Goal: Find specific page/section: Find specific page/section

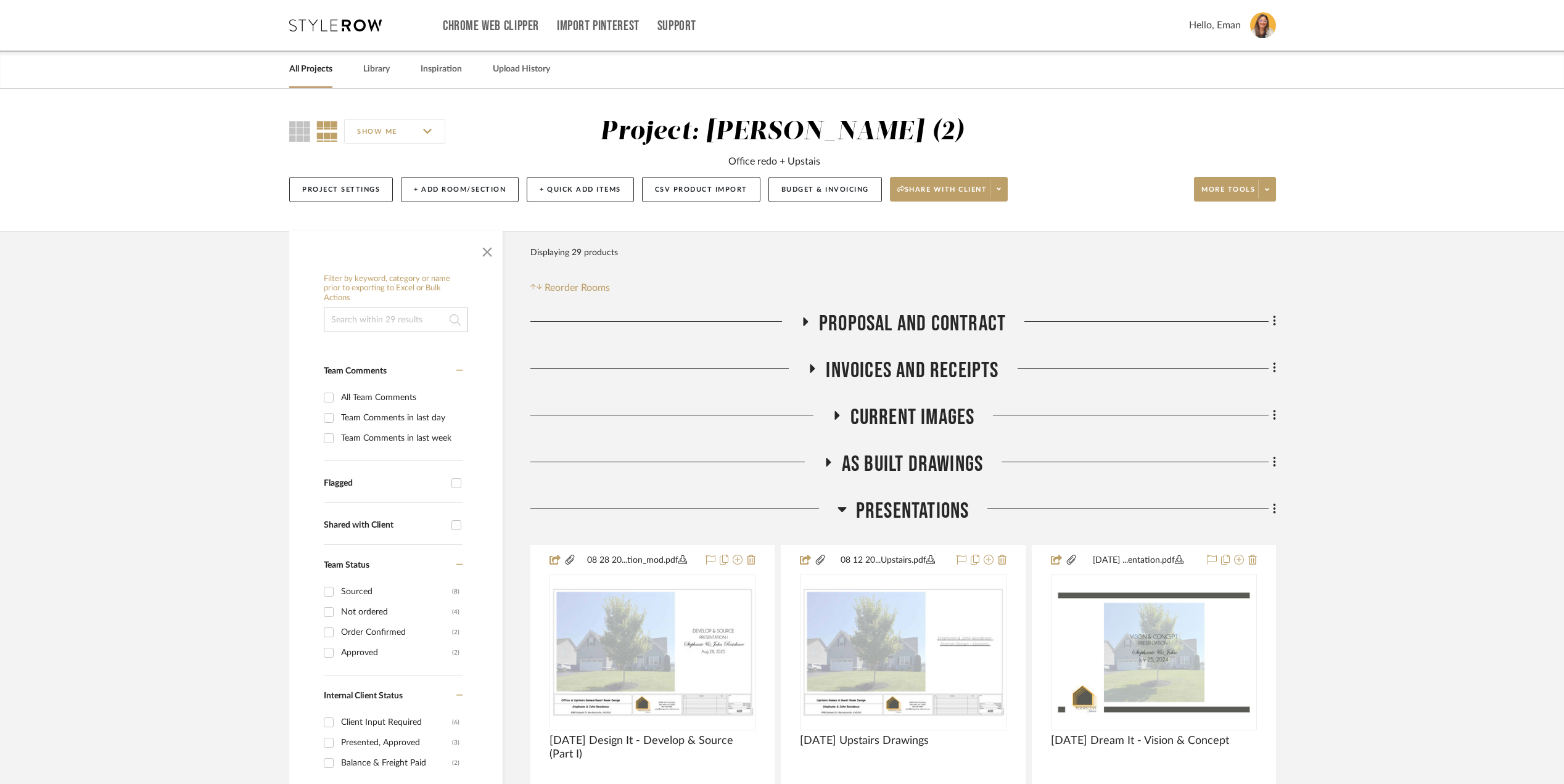
click at [306, 74] on link "All Projects" at bounding box center [311, 69] width 43 height 17
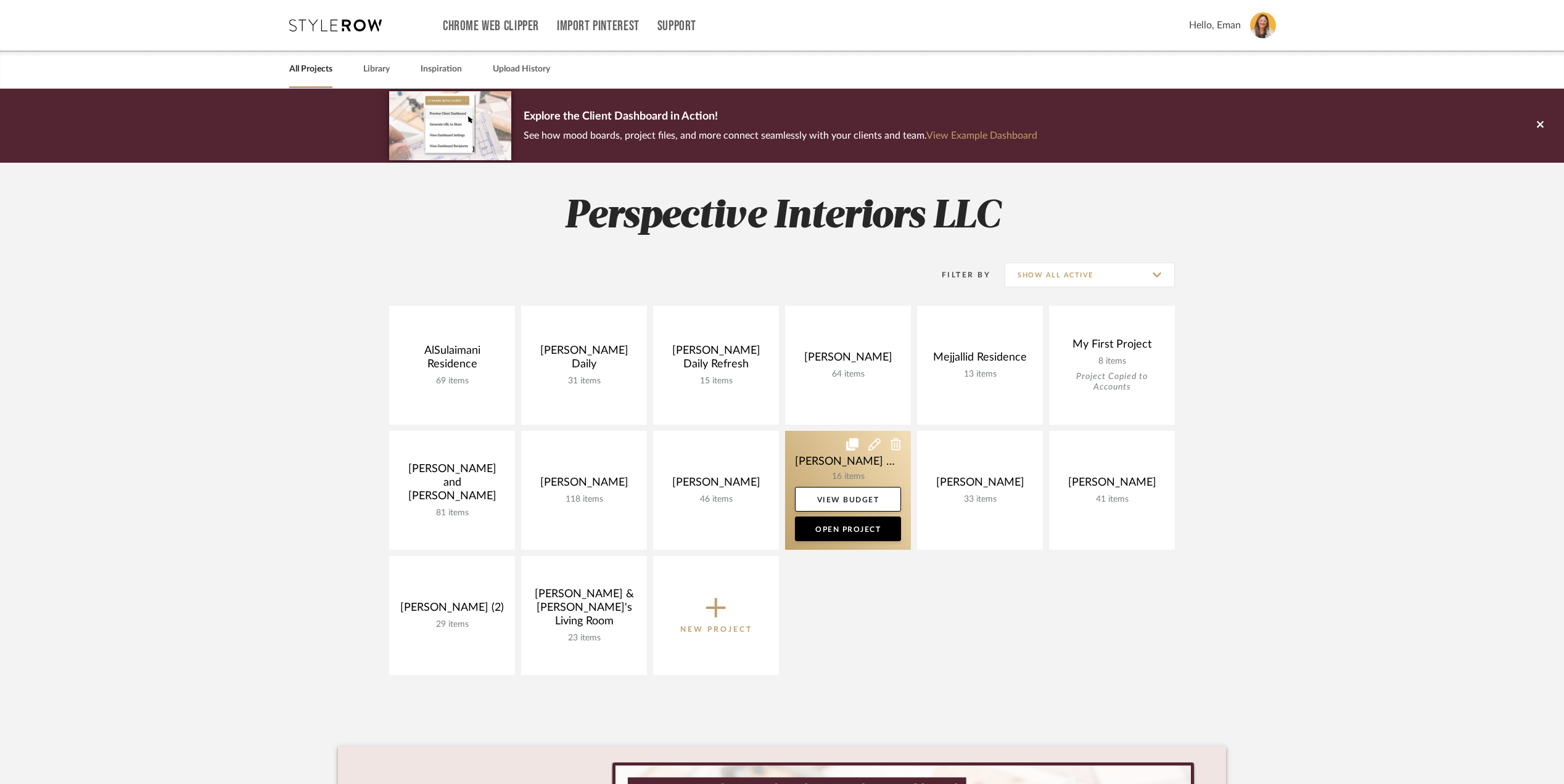
click at [818, 465] on link at bounding box center [848, 490] width 126 height 119
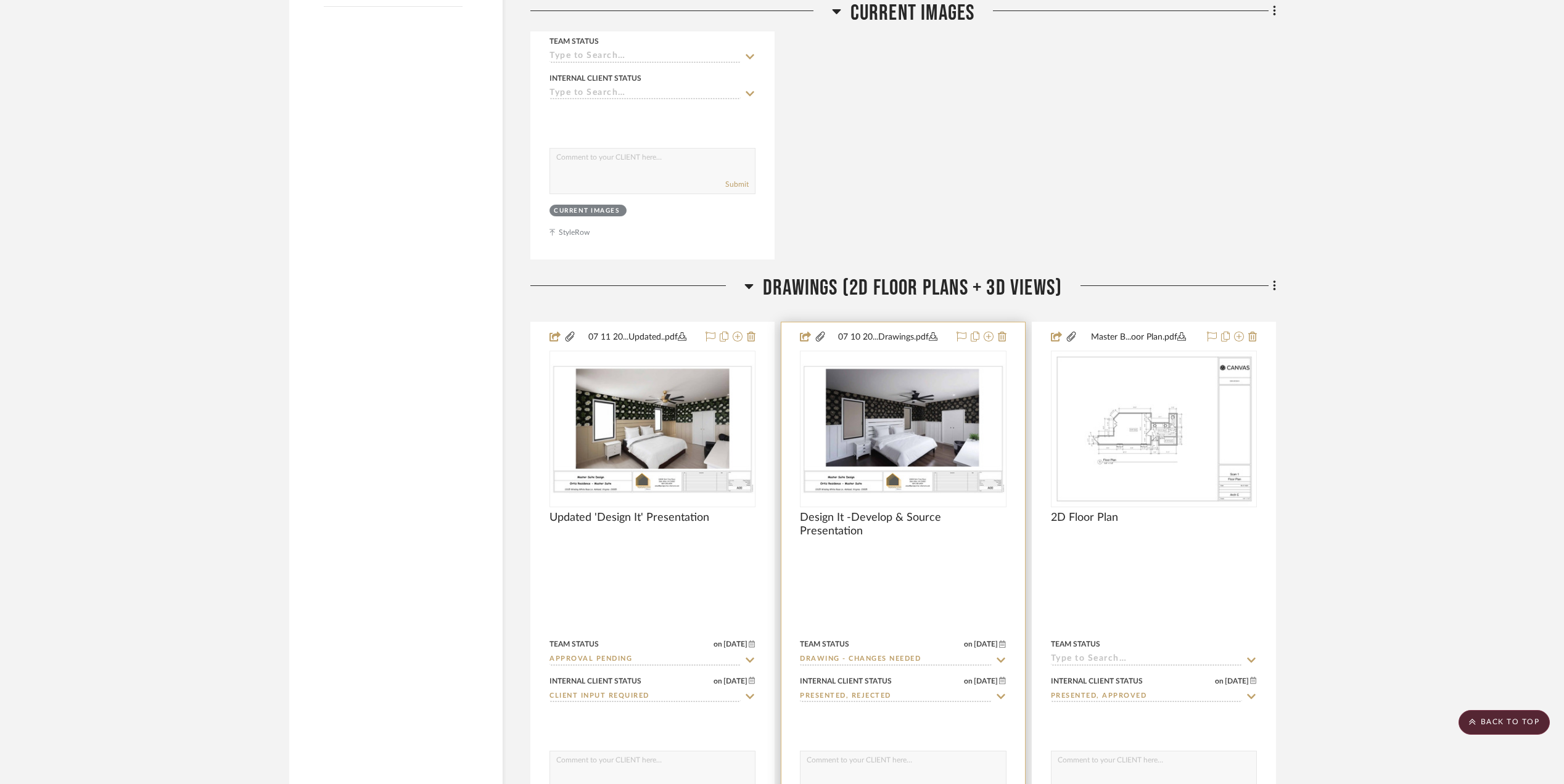
scroll to position [1808, 0]
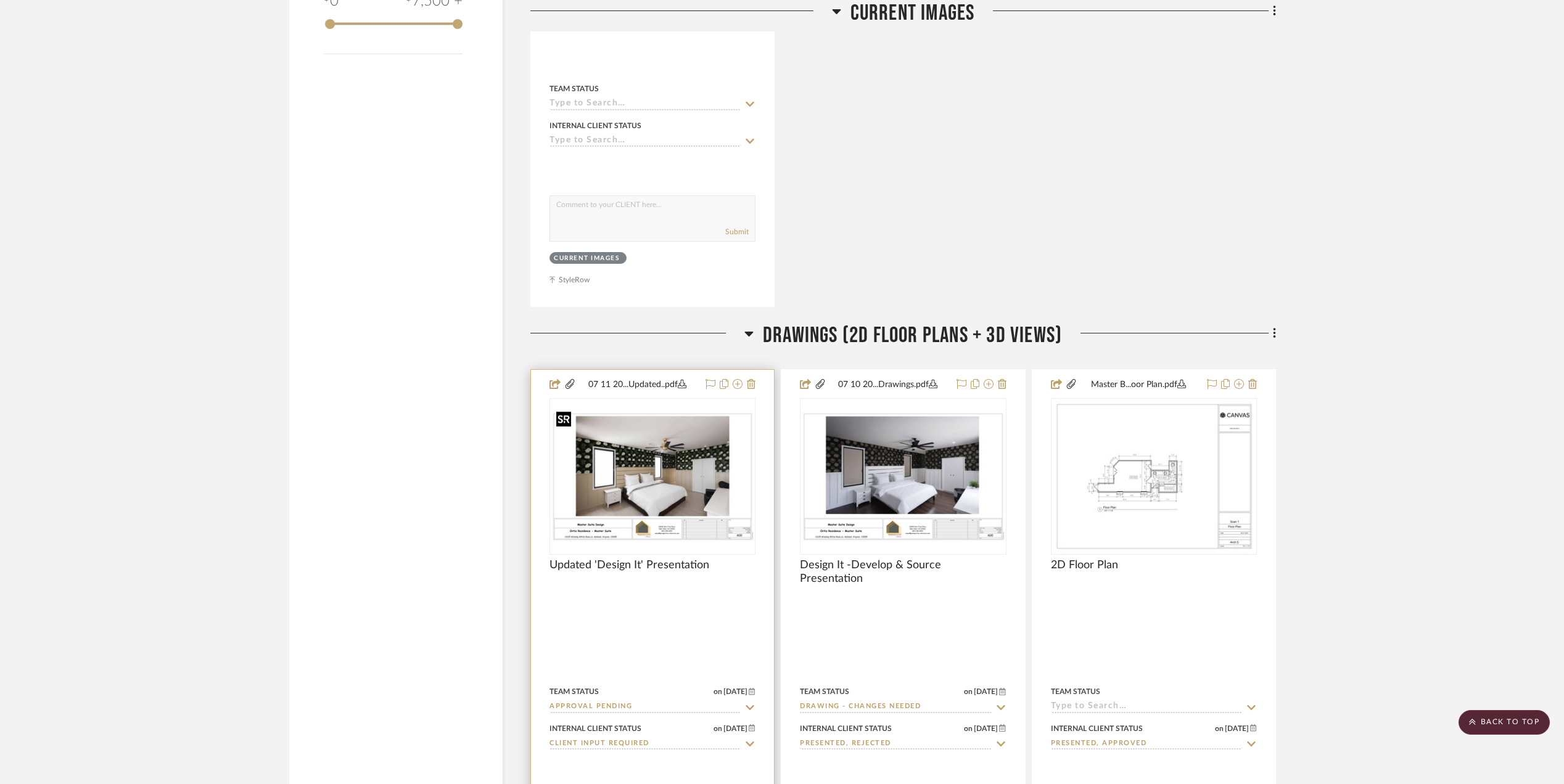
click at [0, 0] on img at bounding box center [0, 0] width 0 height 0
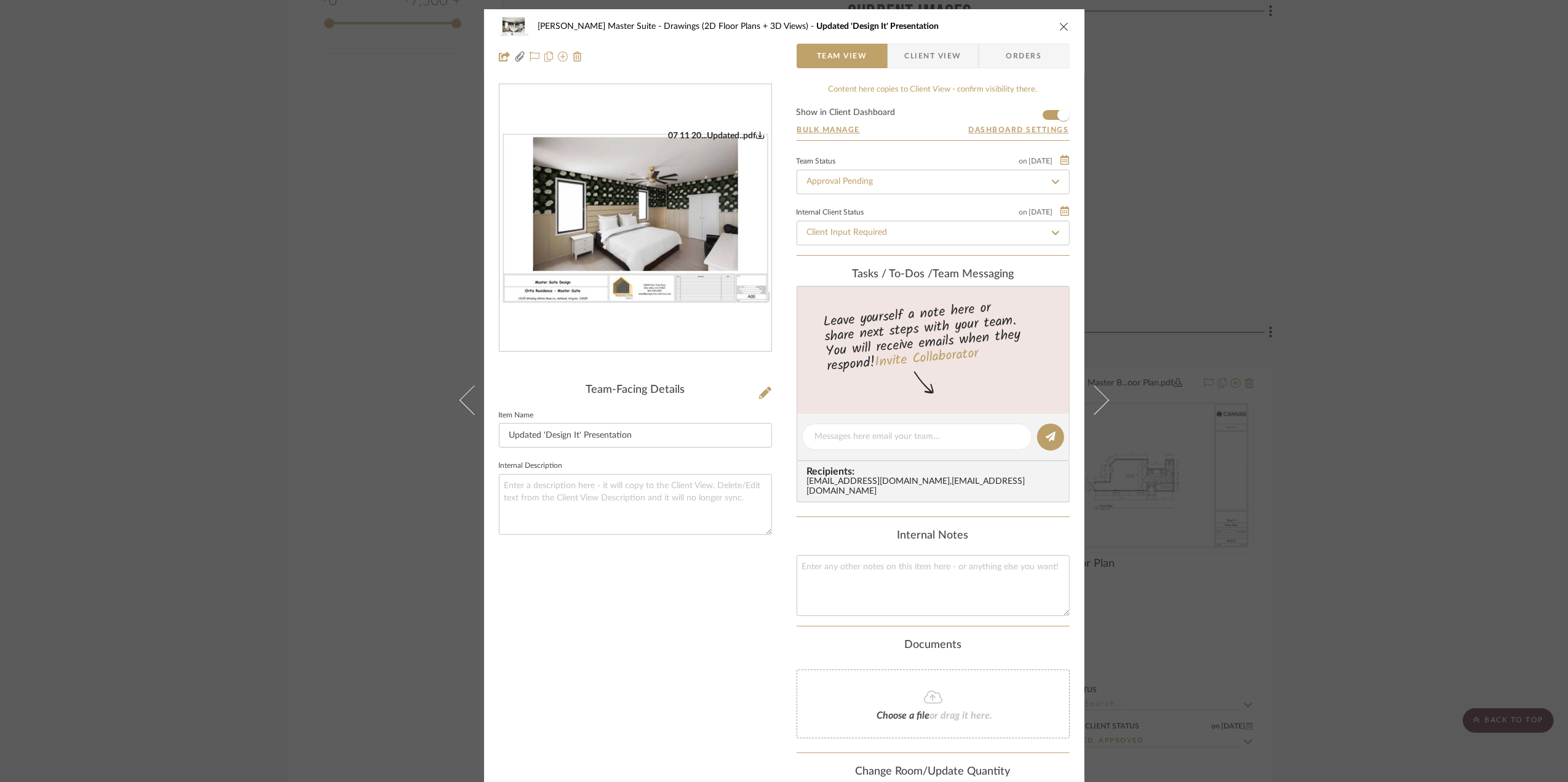
click at [1064, 28] on button "close" at bounding box center [1063, 26] width 11 height 11
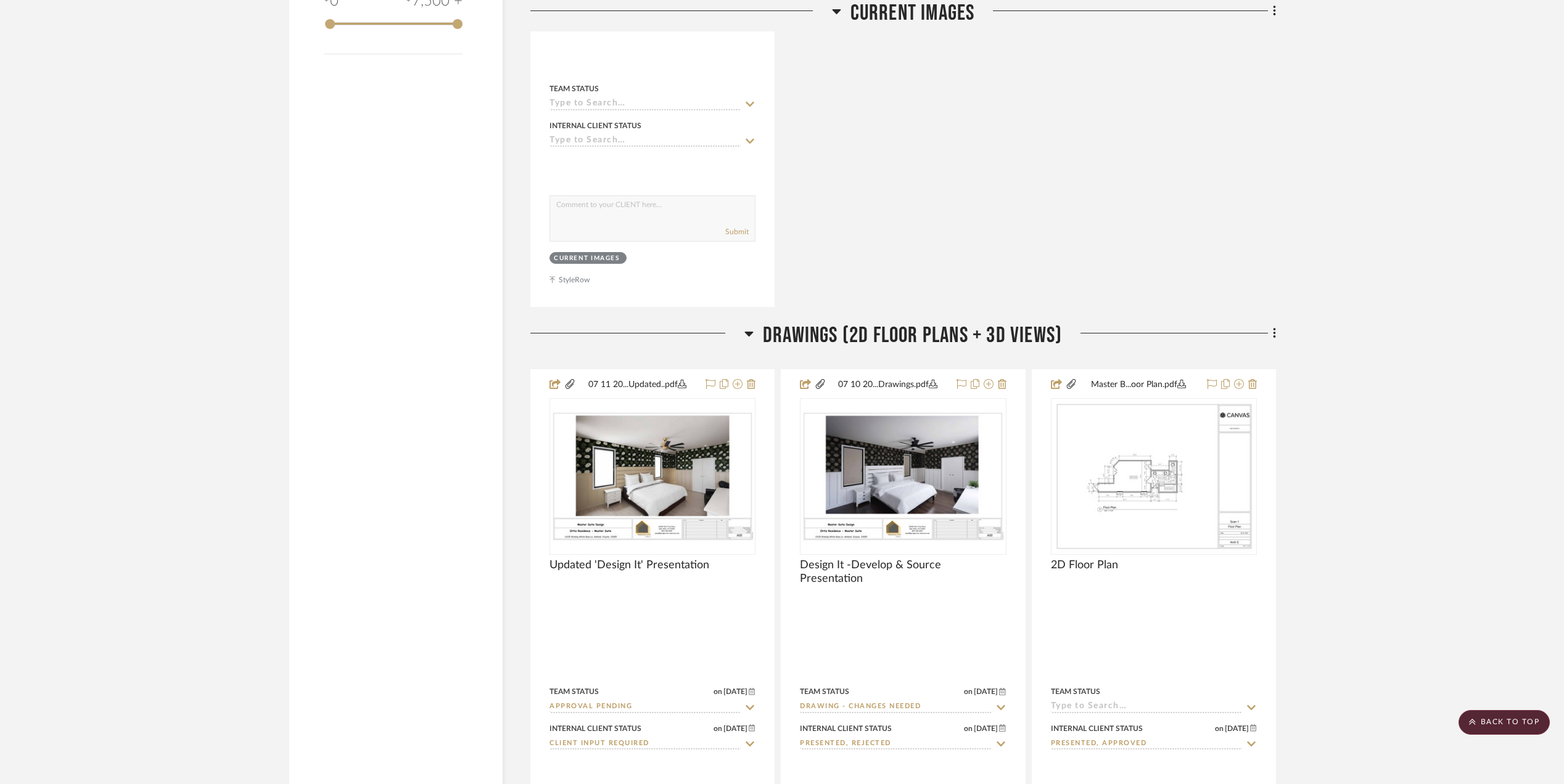
click at [1437, 405] on project-details-page "SHOW ME Project: [PERSON_NAME] Master Suite A la Carte Project to add some colo…" at bounding box center [782, 471] width 1564 height 4382
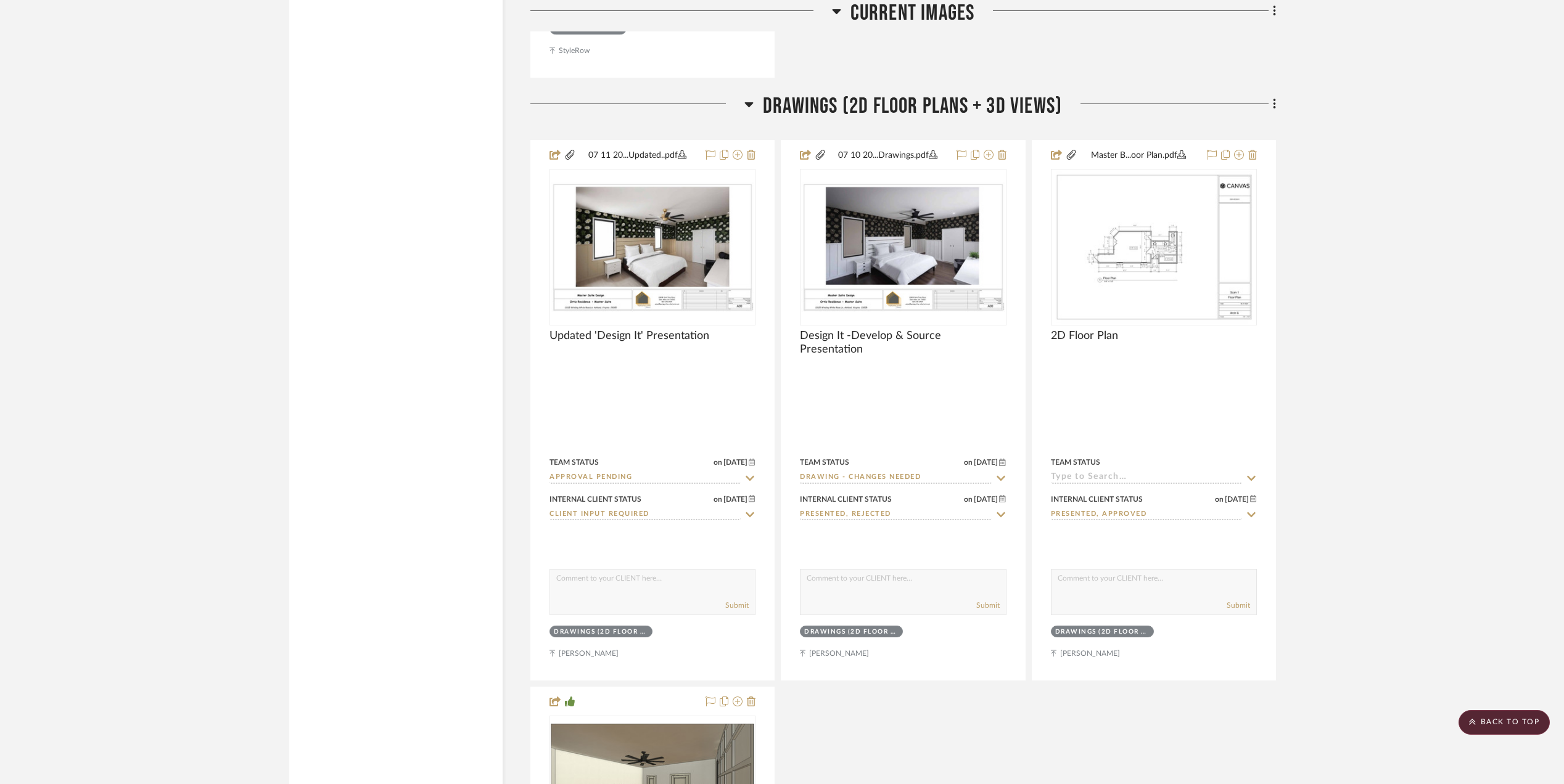
scroll to position [2055, 0]
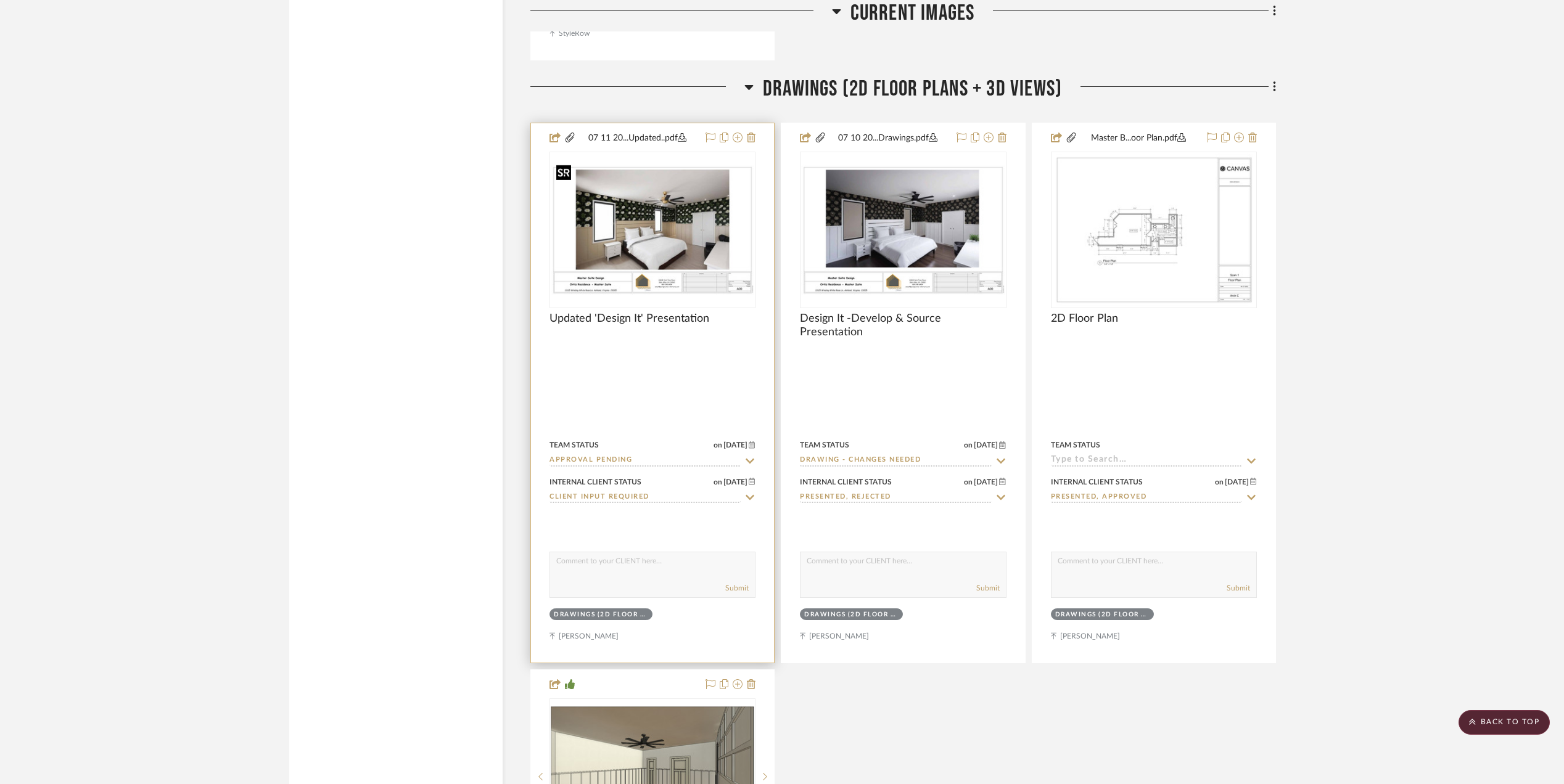
click at [632, 226] on img "0" at bounding box center [652, 230] width 203 height 131
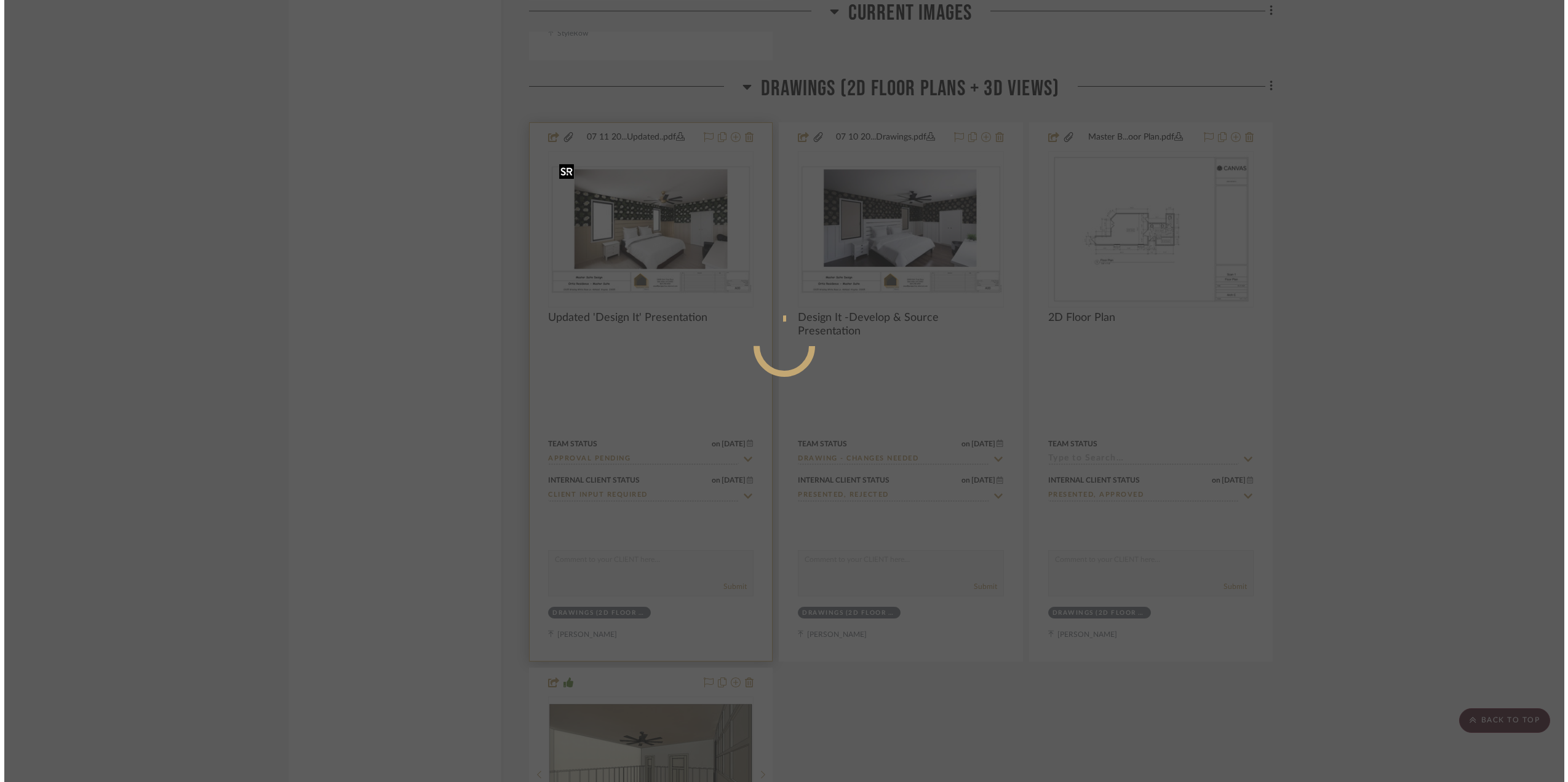
scroll to position [0, 0]
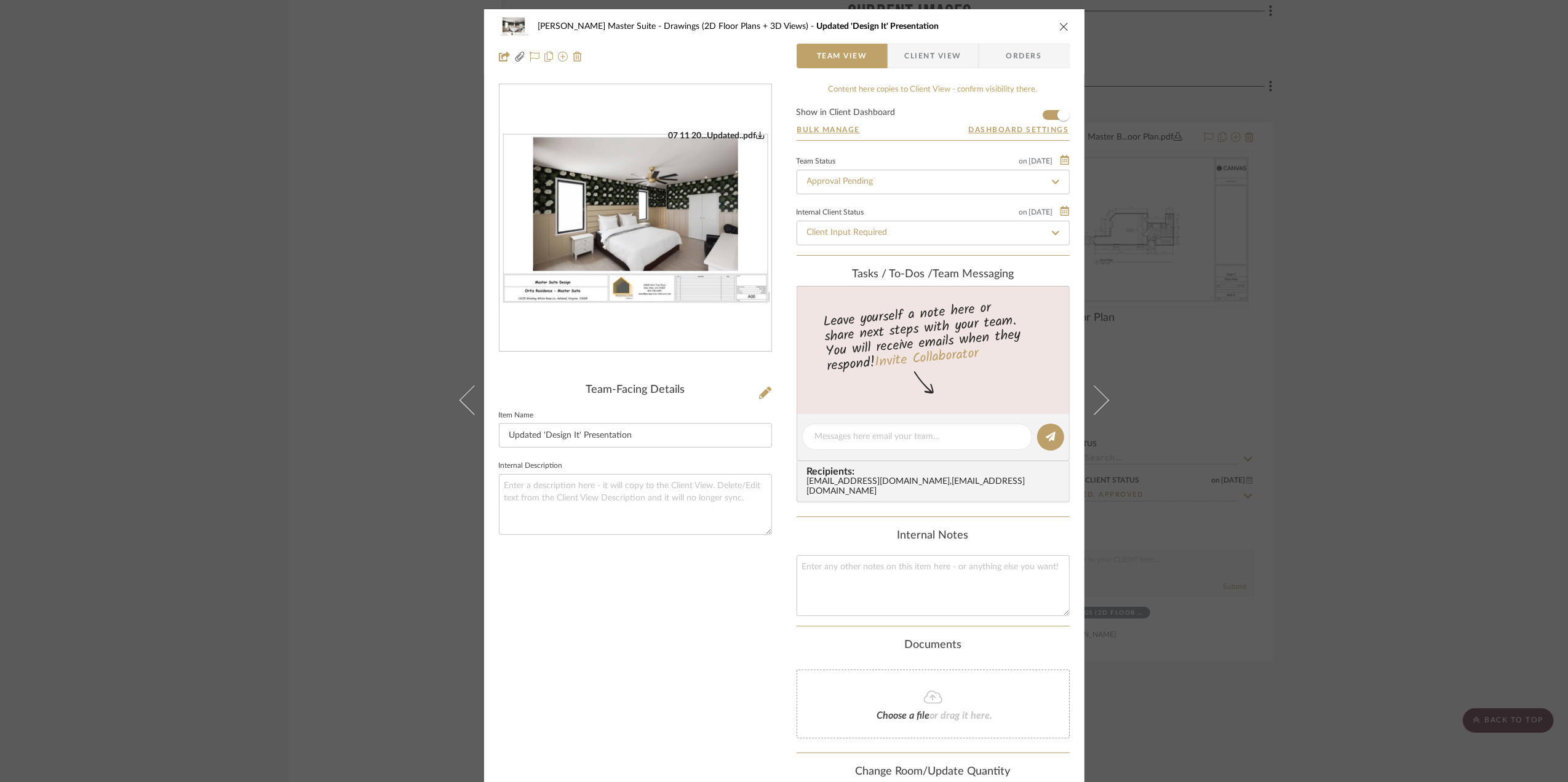
click at [598, 195] on img "0" at bounding box center [635, 219] width 272 height 176
click at [1332, 286] on div "[PERSON_NAME] Master Suite Drawings (2D Floor Plans + 3D Views) Updated 'Design…" at bounding box center [784, 391] width 1568 height 782
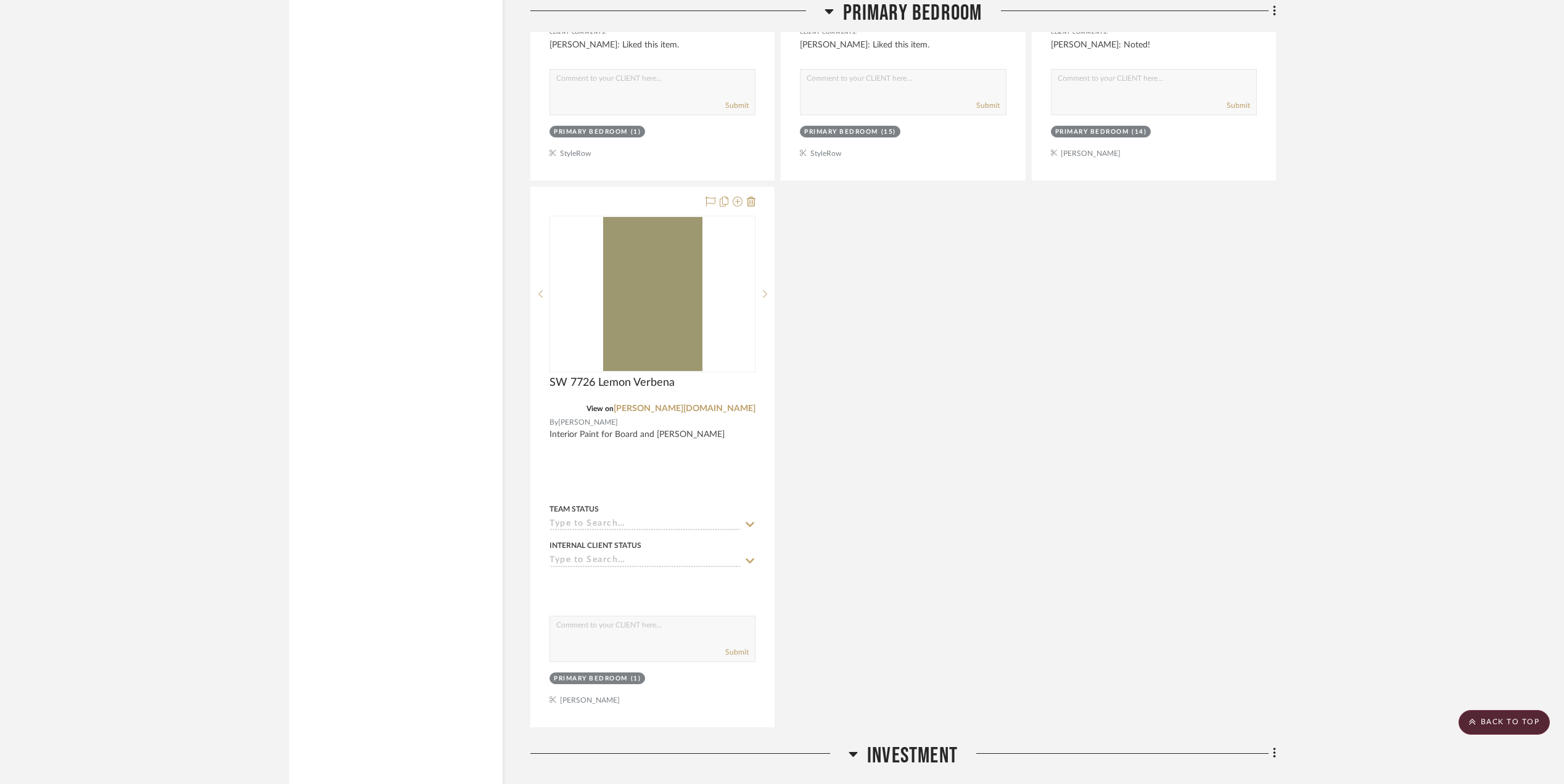
scroll to position [4439, 0]
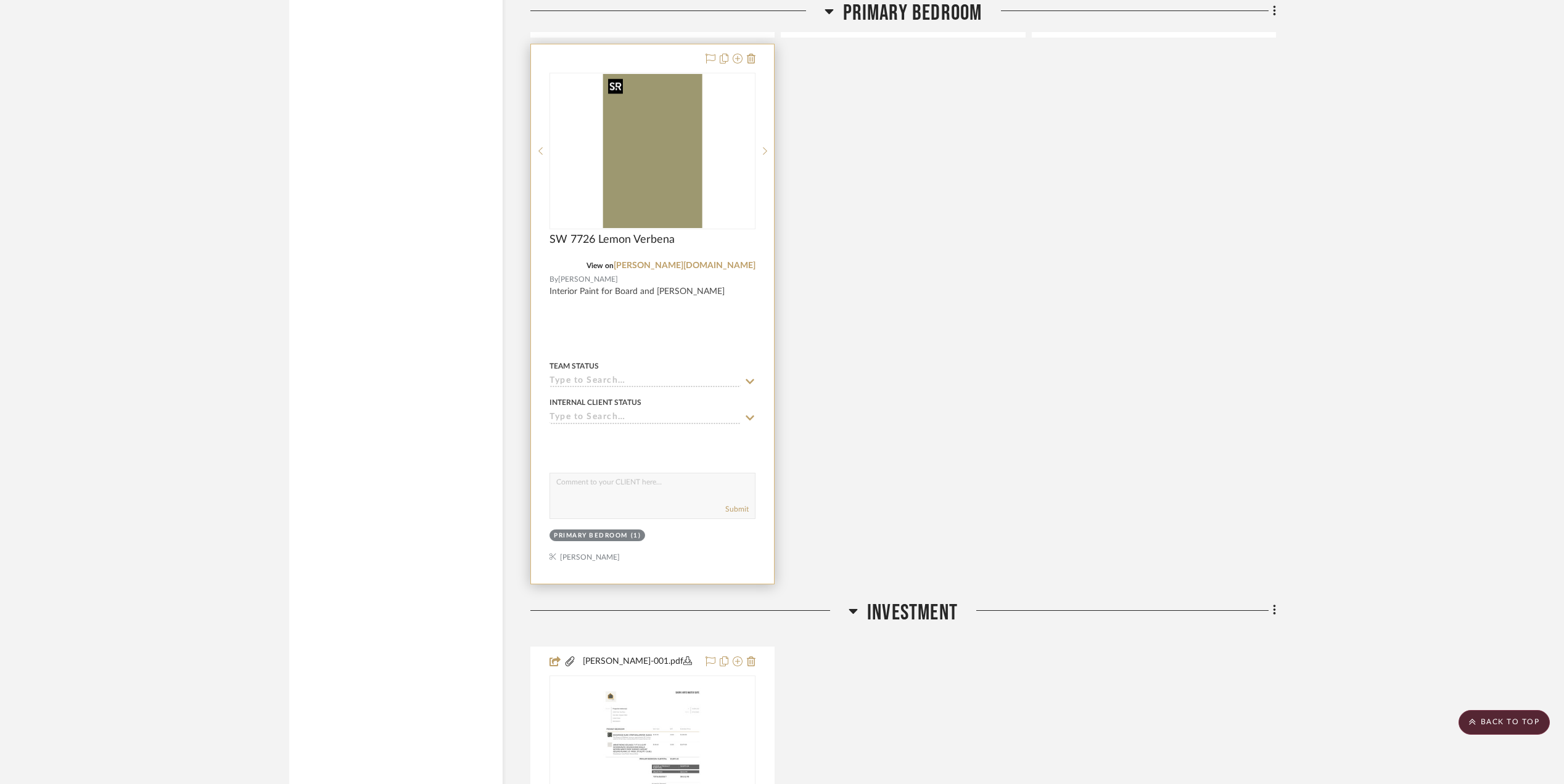
click at [658, 168] on img "0" at bounding box center [652, 151] width 99 height 154
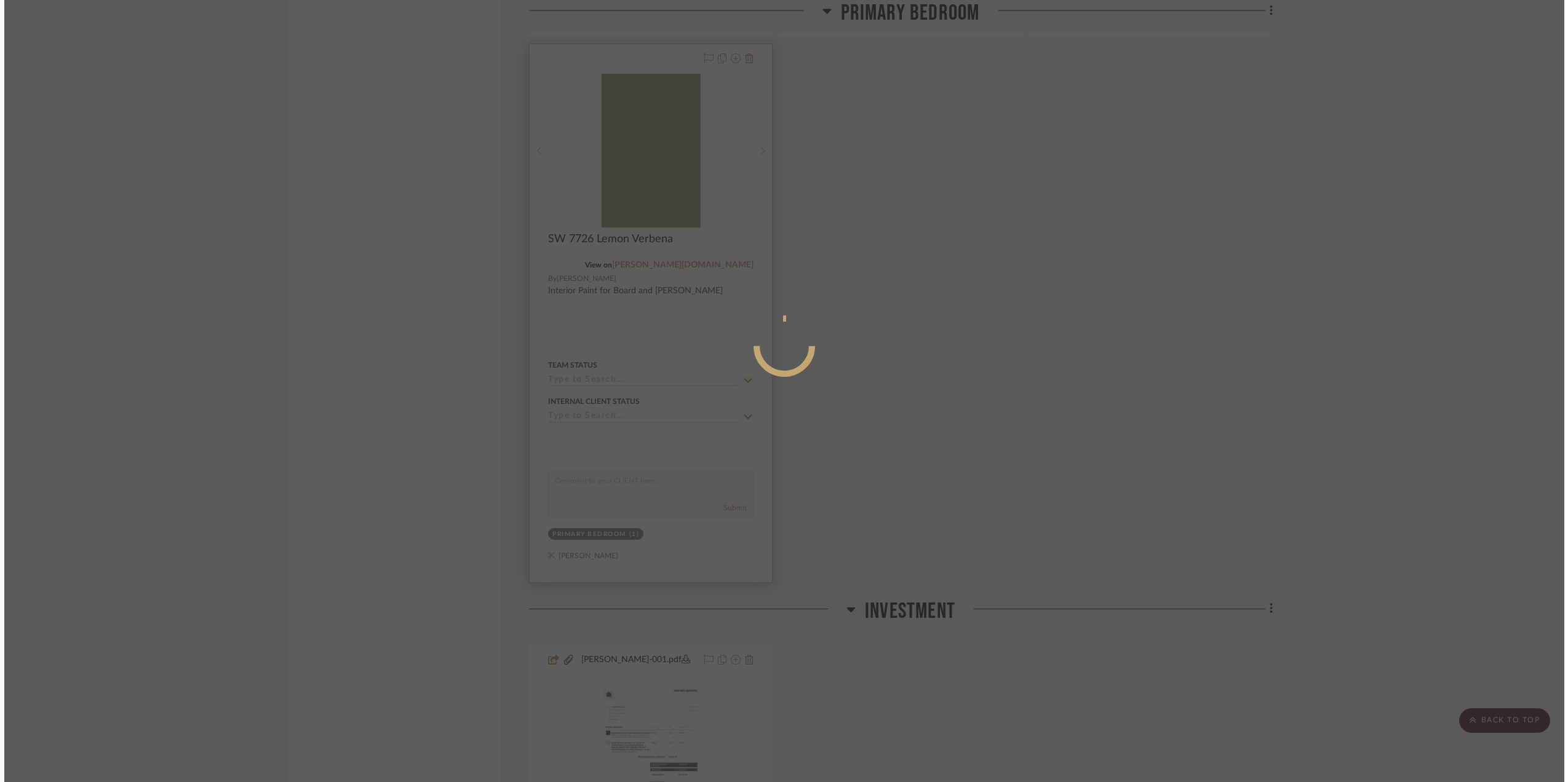
scroll to position [0, 0]
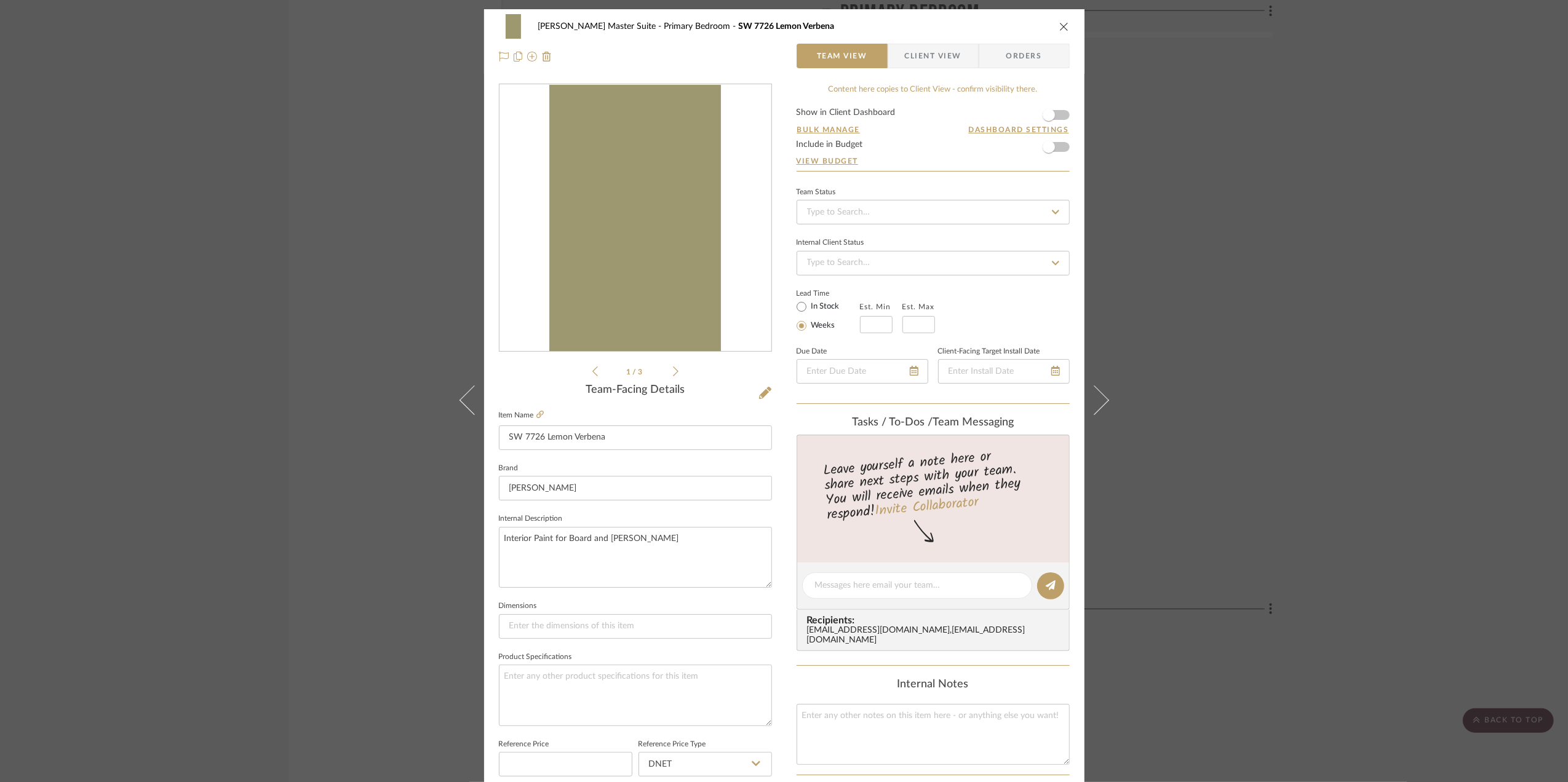
drag, startPoint x: 647, startPoint y: 261, endPoint x: 657, endPoint y: 269, distance: 12.8
click at [649, 263] on img "0" at bounding box center [635, 218] width 173 height 267
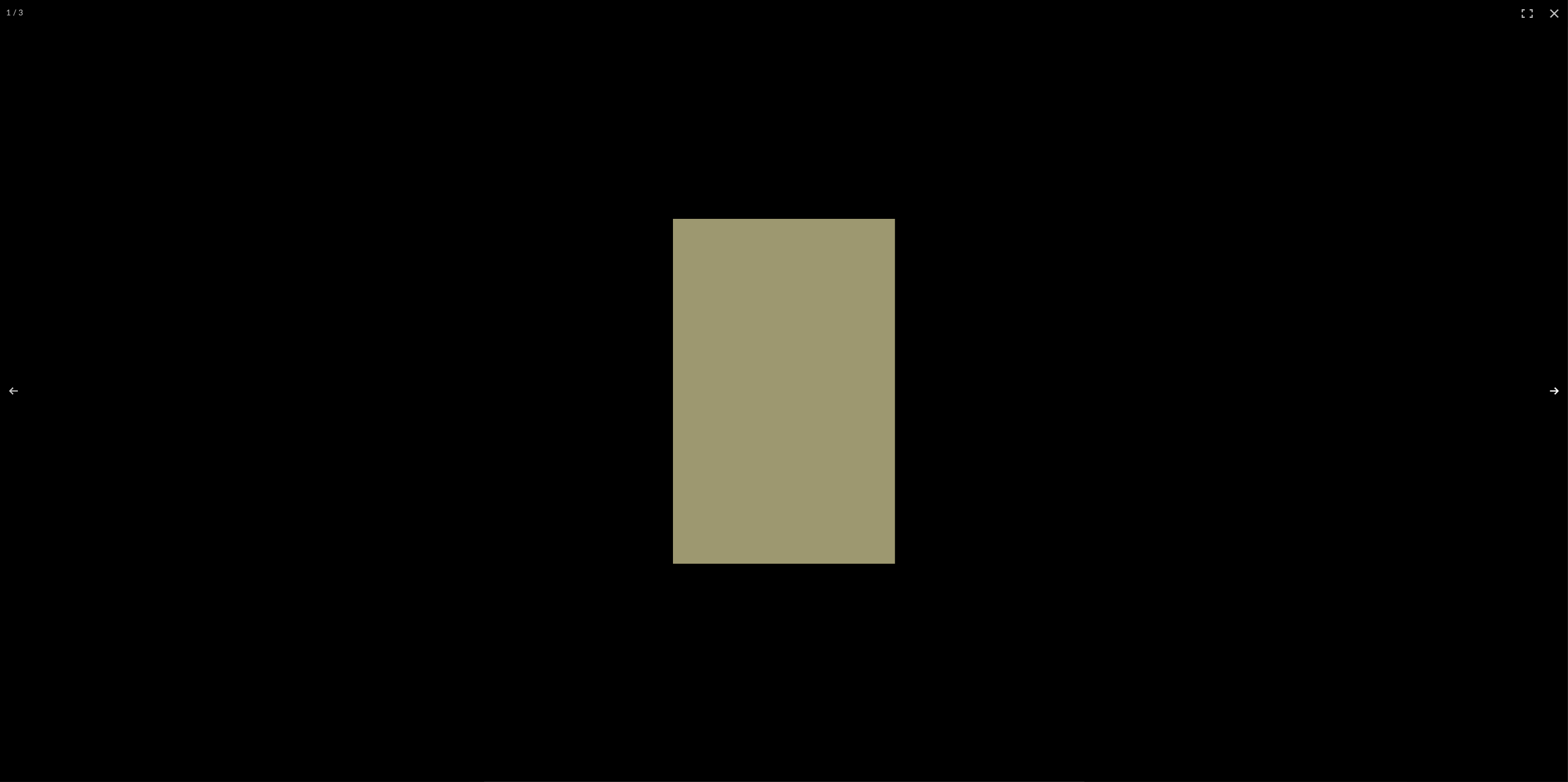
click at [1551, 391] on button at bounding box center [1546, 391] width 43 height 62
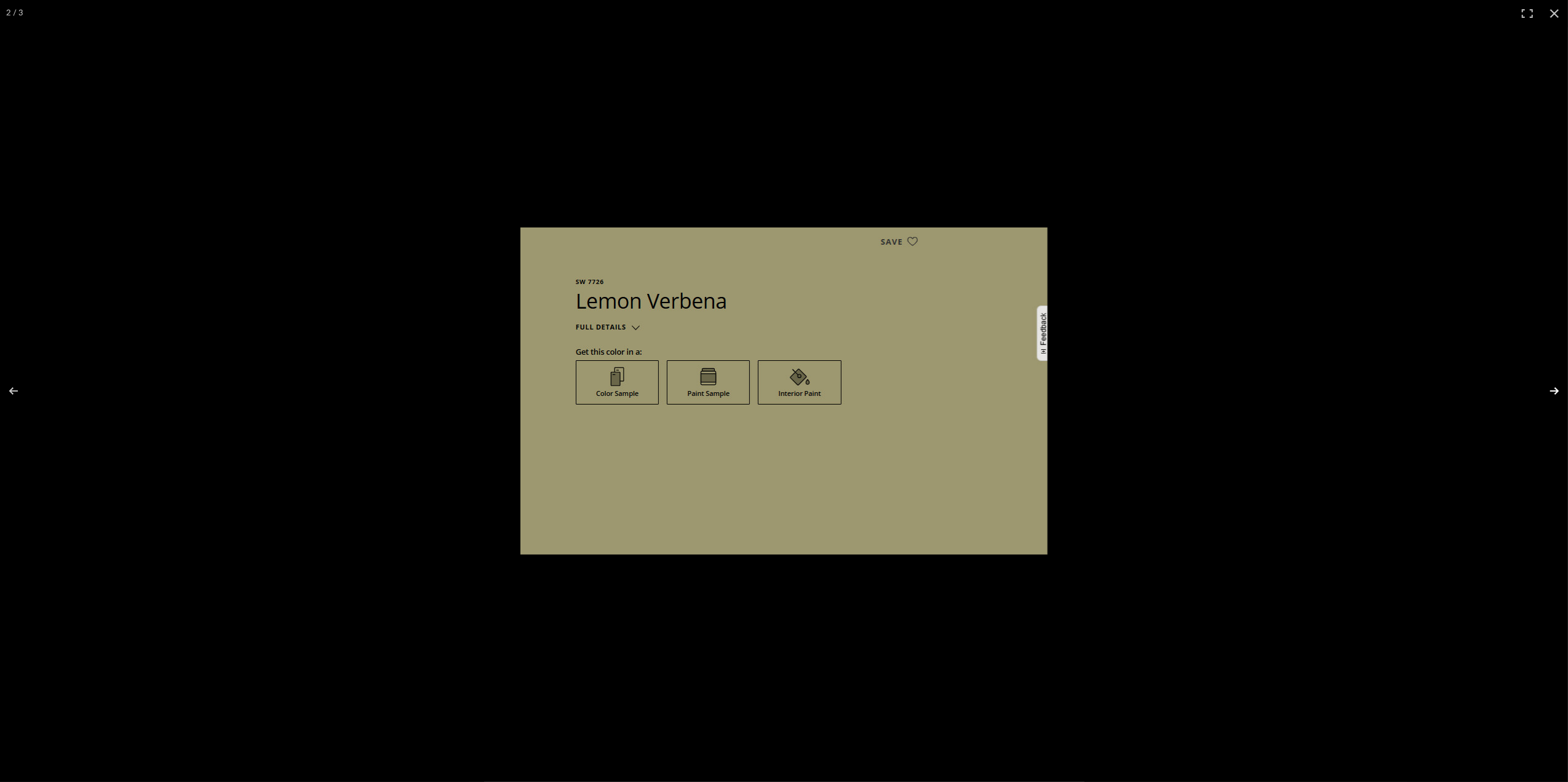
click at [1550, 399] on button at bounding box center [1546, 391] width 43 height 62
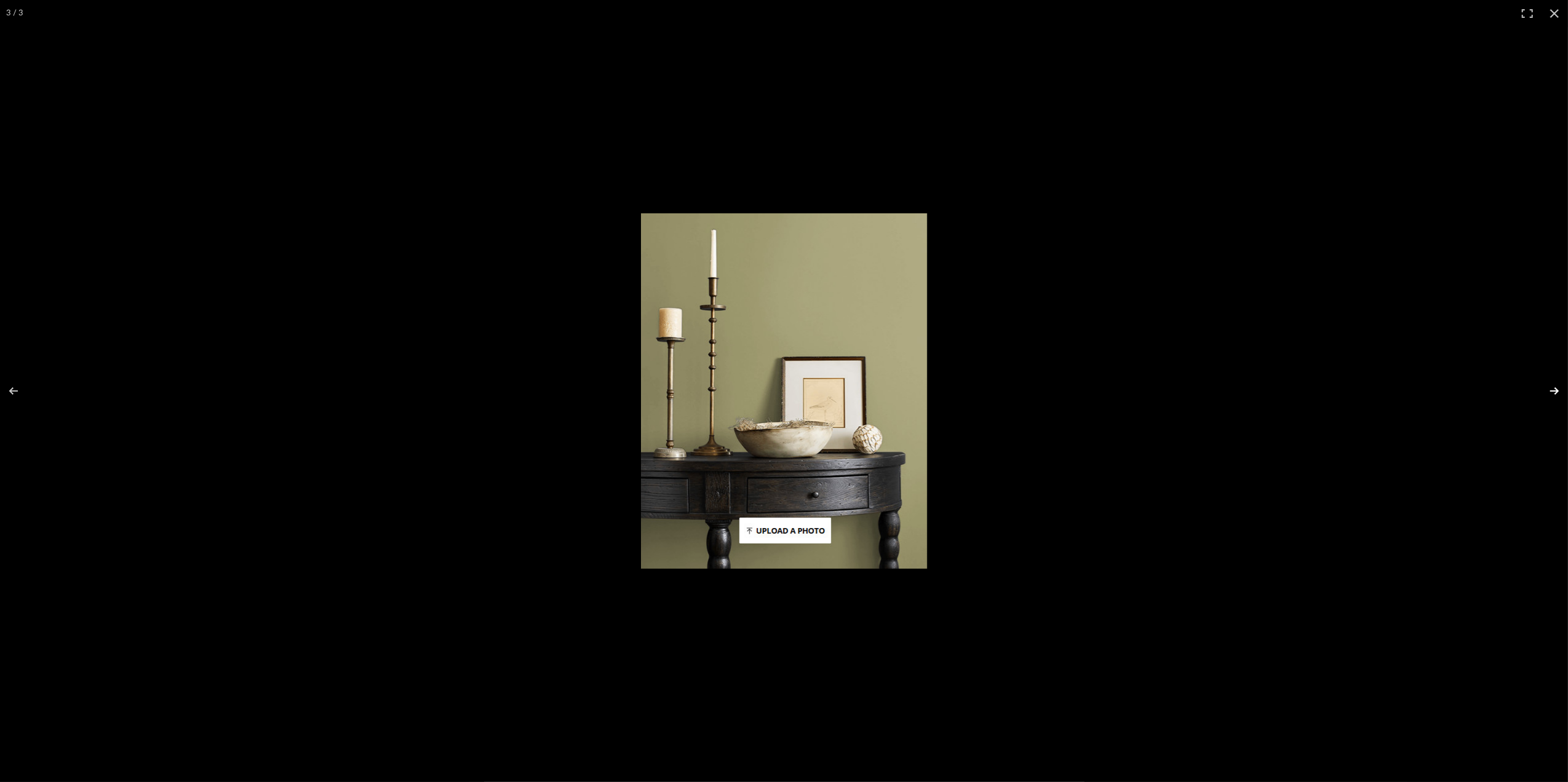
click at [1550, 399] on button at bounding box center [1546, 391] width 43 height 62
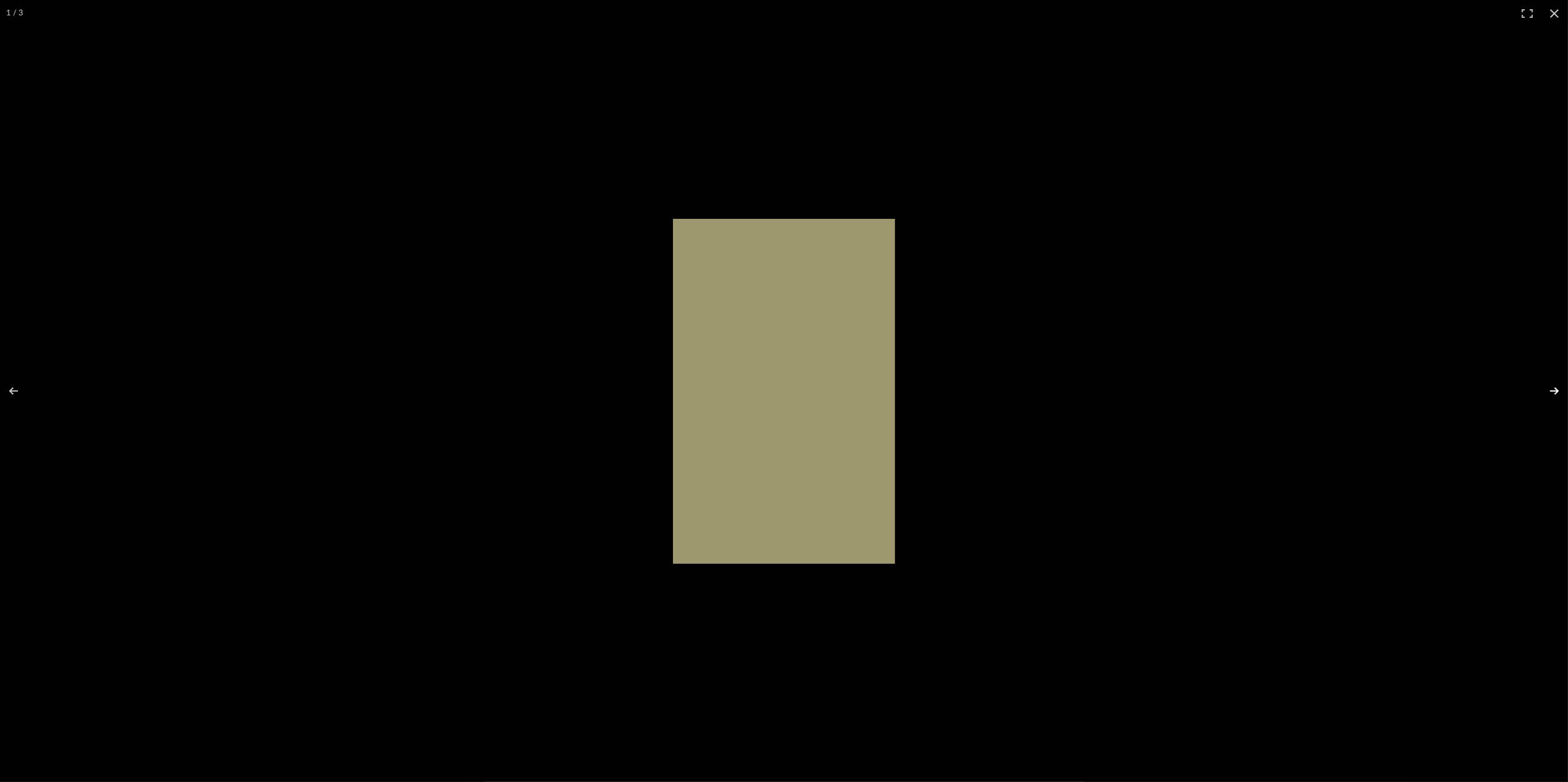
click at [1558, 391] on button at bounding box center [1546, 391] width 43 height 62
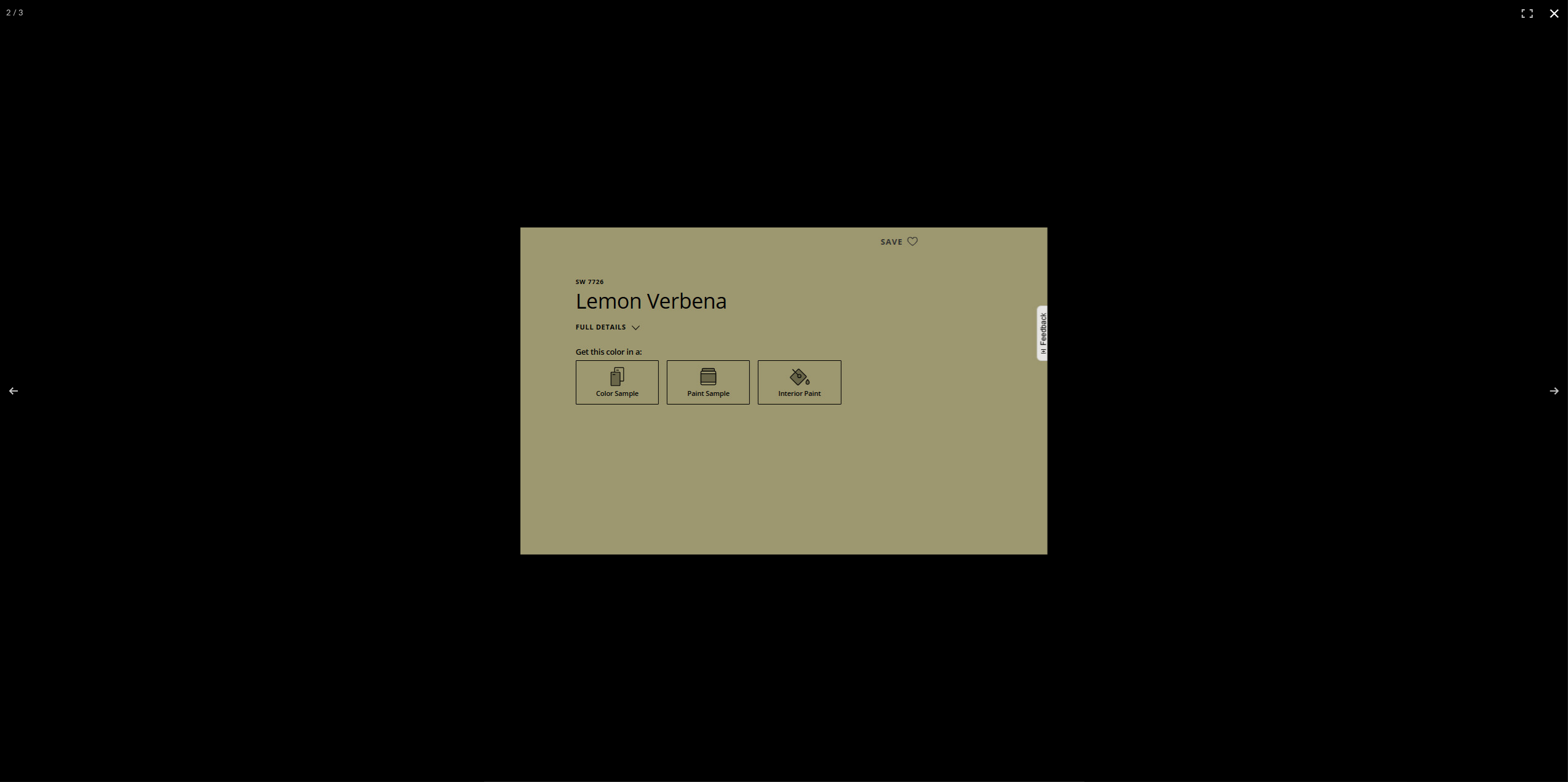
click at [1553, 15] on button at bounding box center [1554, 13] width 27 height 27
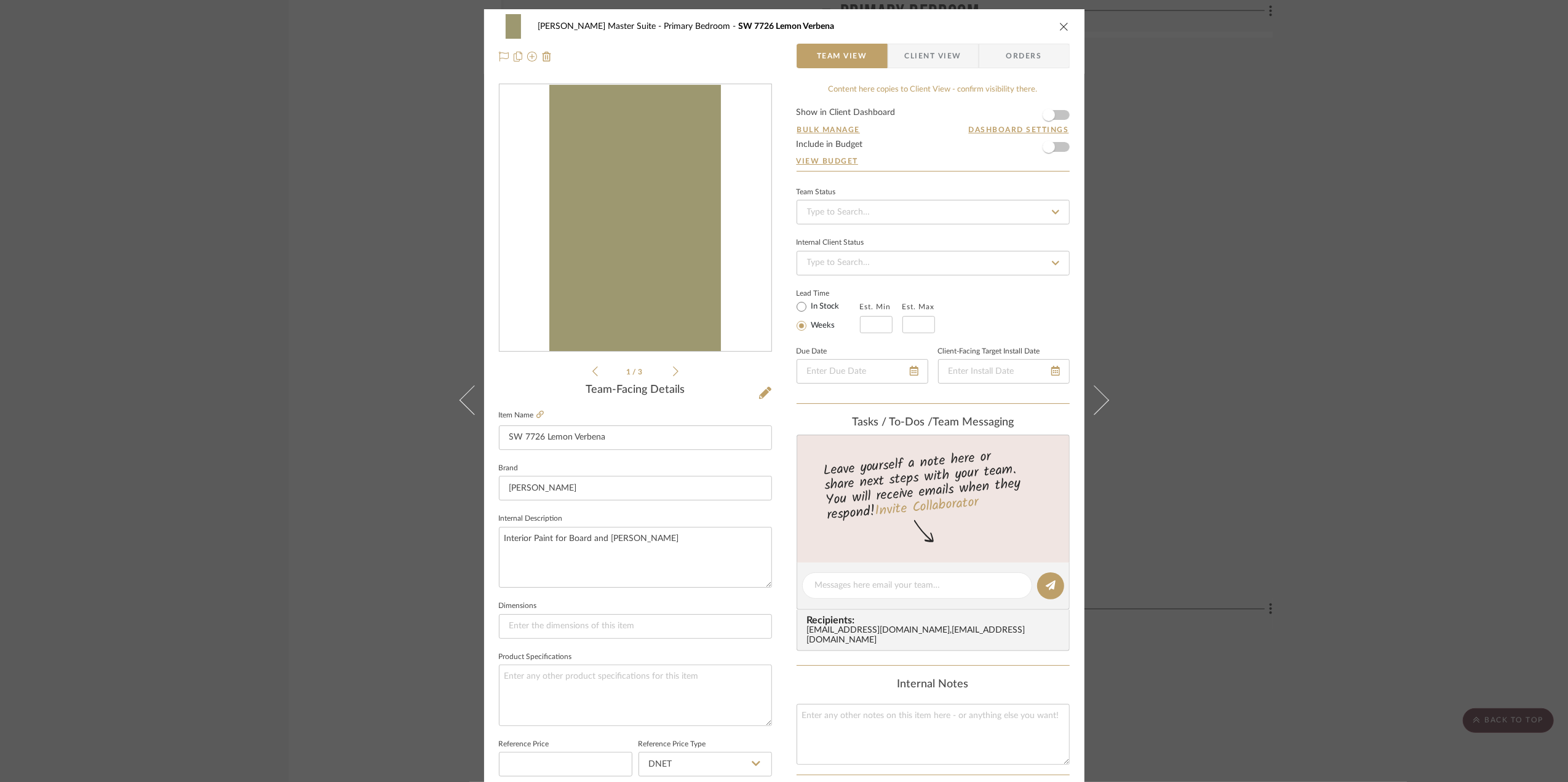
click at [1234, 405] on div "[PERSON_NAME] Master Suite Primary Bedroom SW 7726 Lemon Verbena Team View Clie…" at bounding box center [784, 391] width 1568 height 782
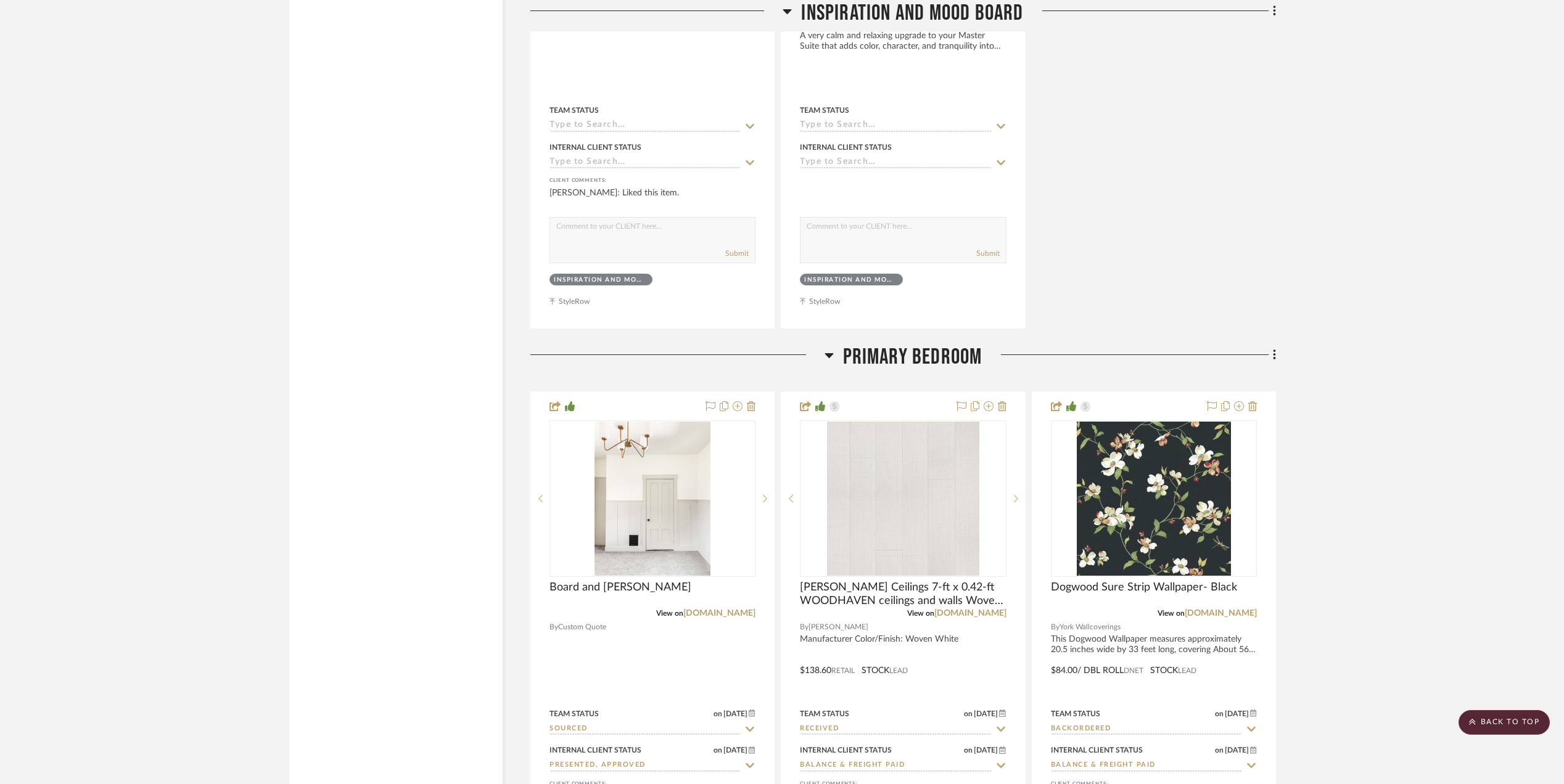
scroll to position [3453, 0]
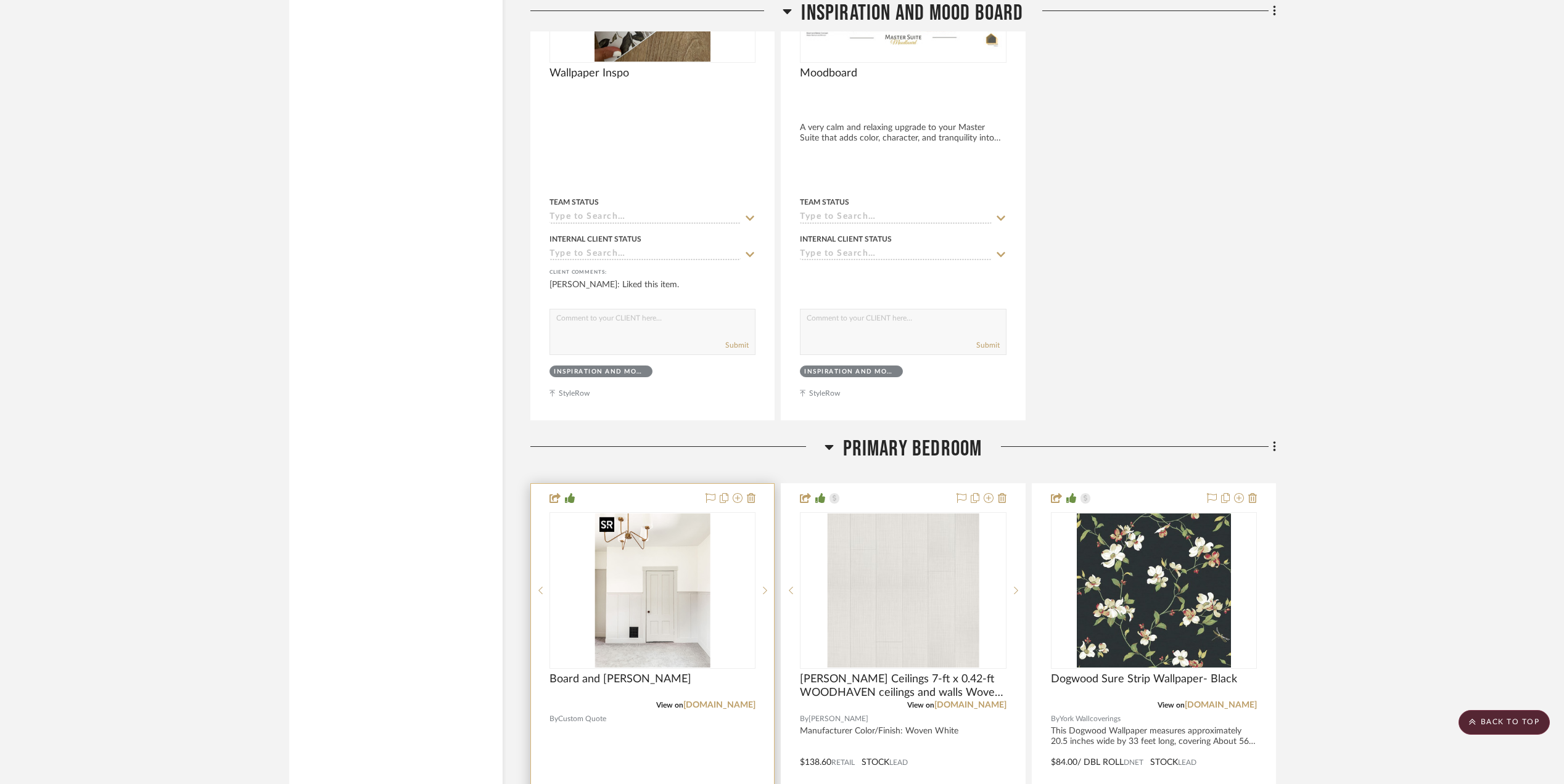
click at [649, 603] on img "0" at bounding box center [652, 590] width 116 height 154
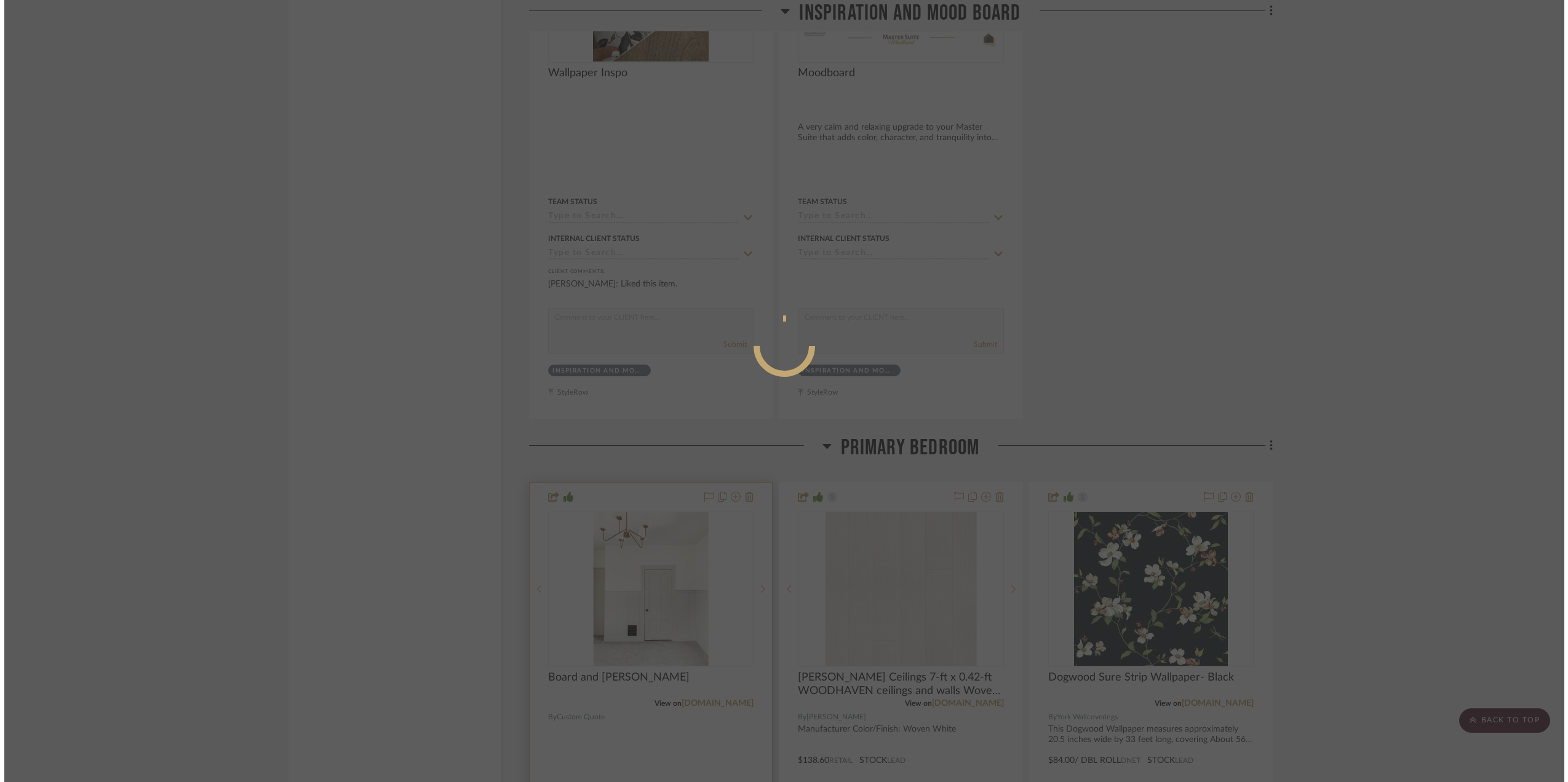
scroll to position [0, 0]
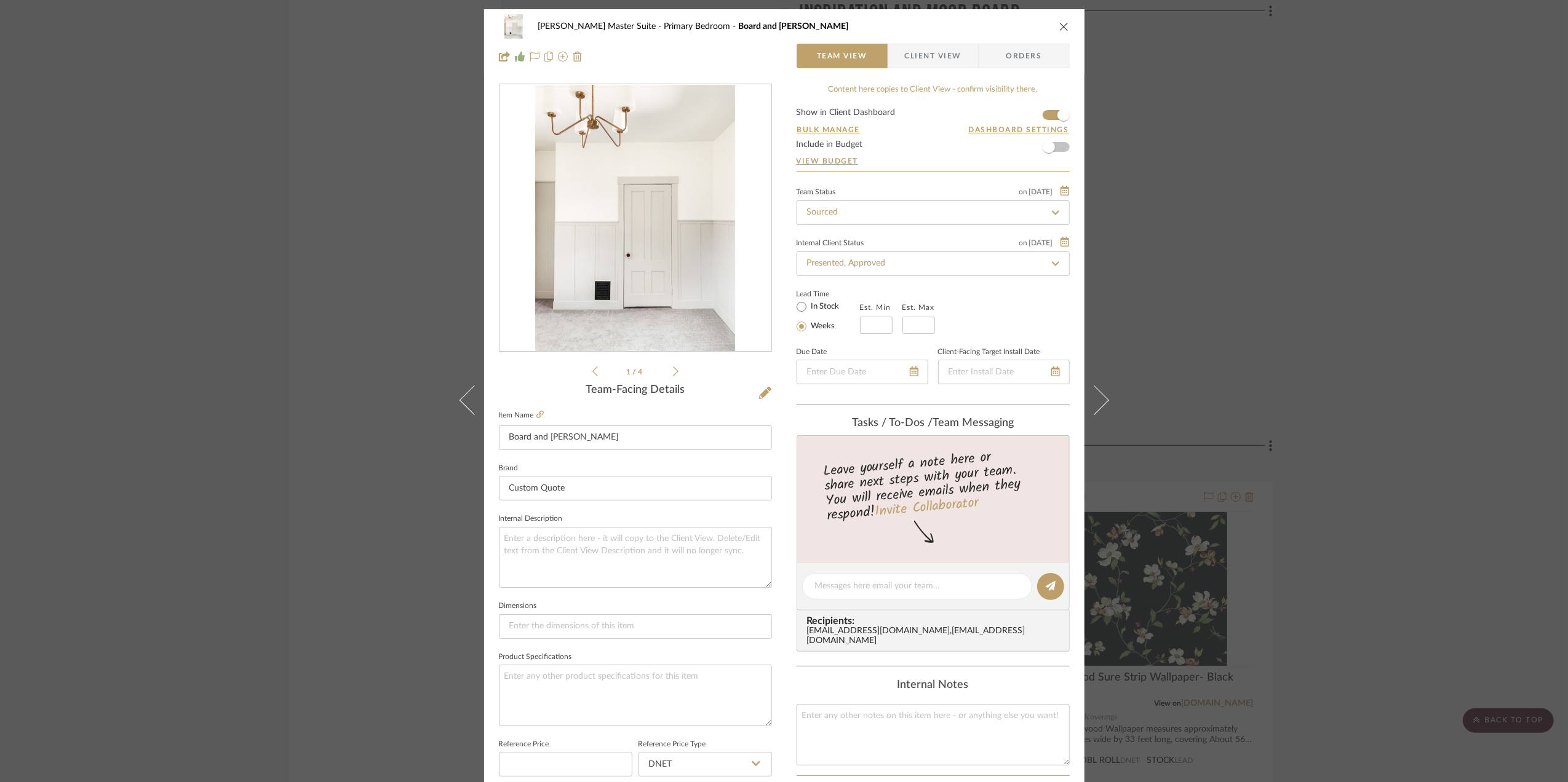
click at [687, 252] on img "0" at bounding box center [635, 218] width 200 height 267
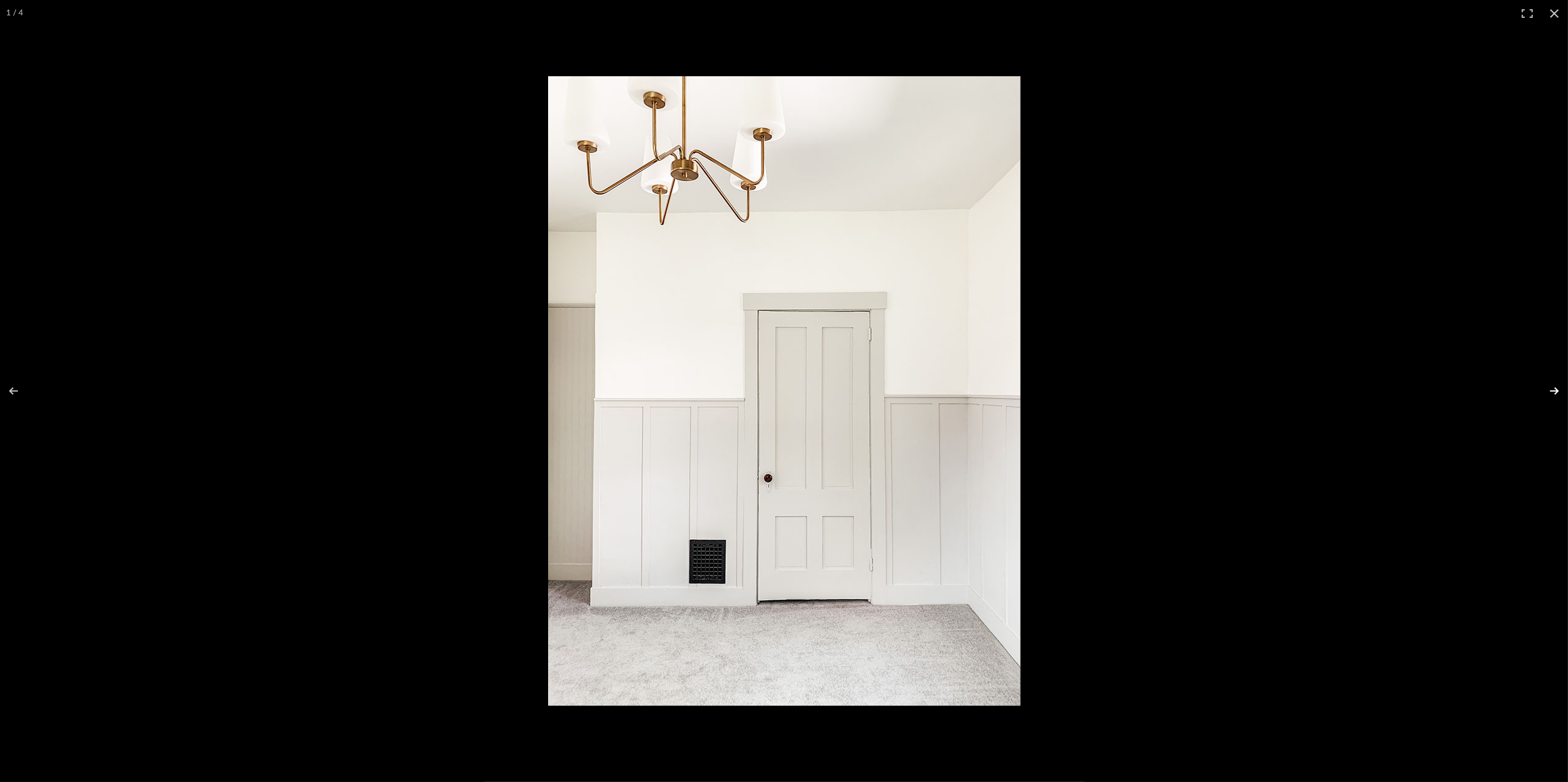
click at [1554, 392] on button at bounding box center [1546, 391] width 43 height 62
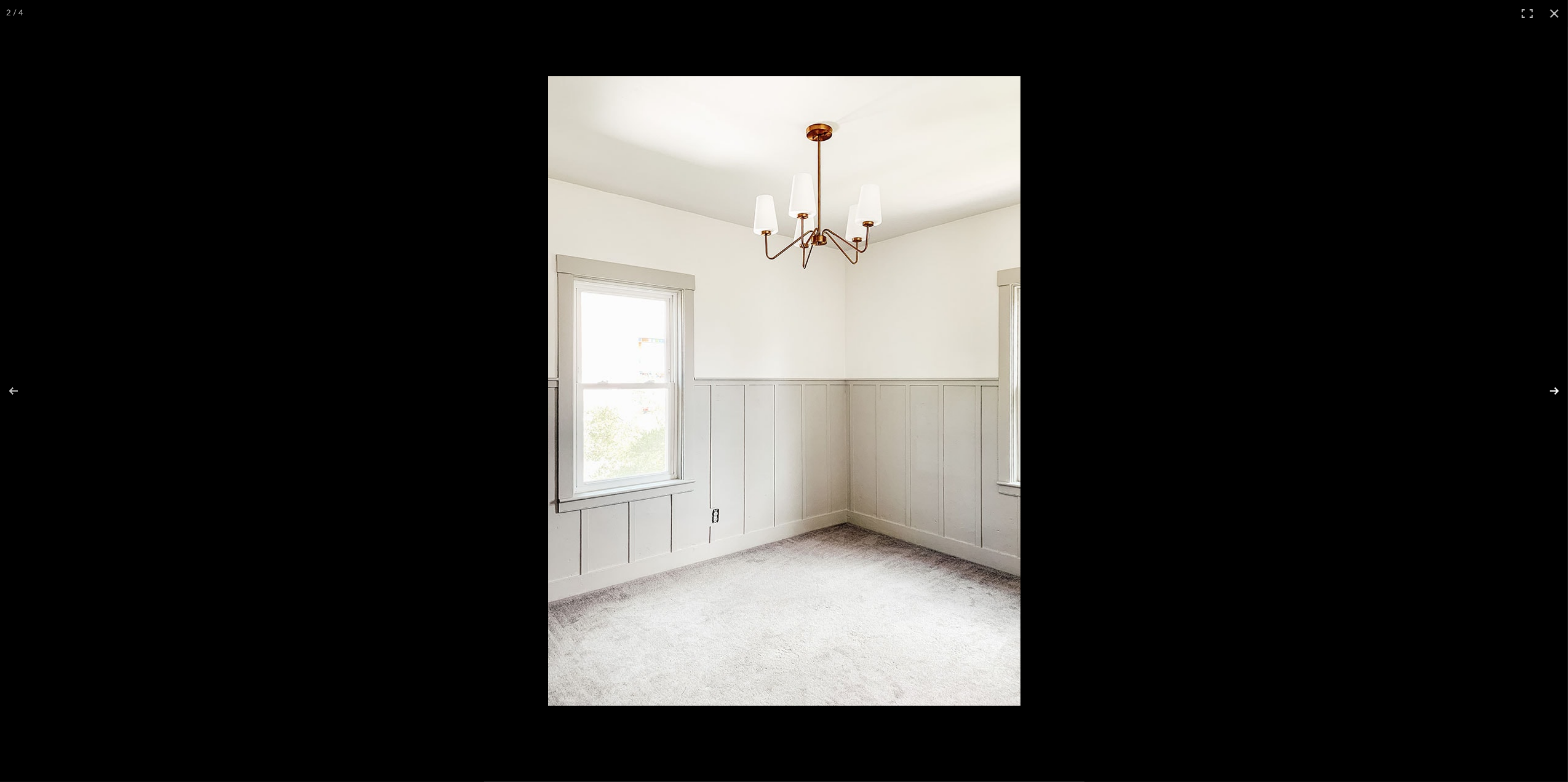
click at [1555, 394] on button at bounding box center [1546, 391] width 43 height 62
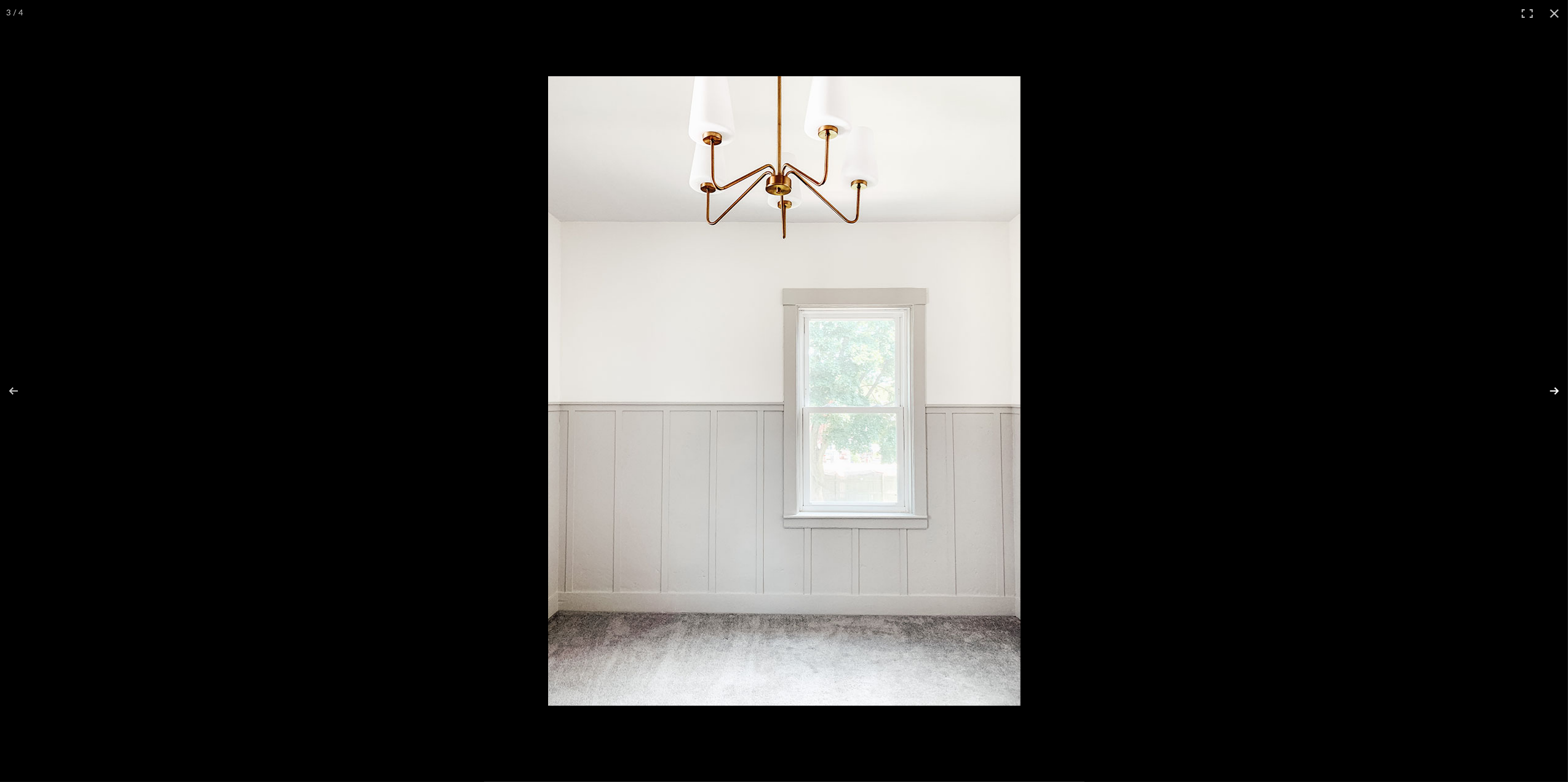
click at [1554, 395] on button at bounding box center [1546, 391] width 43 height 62
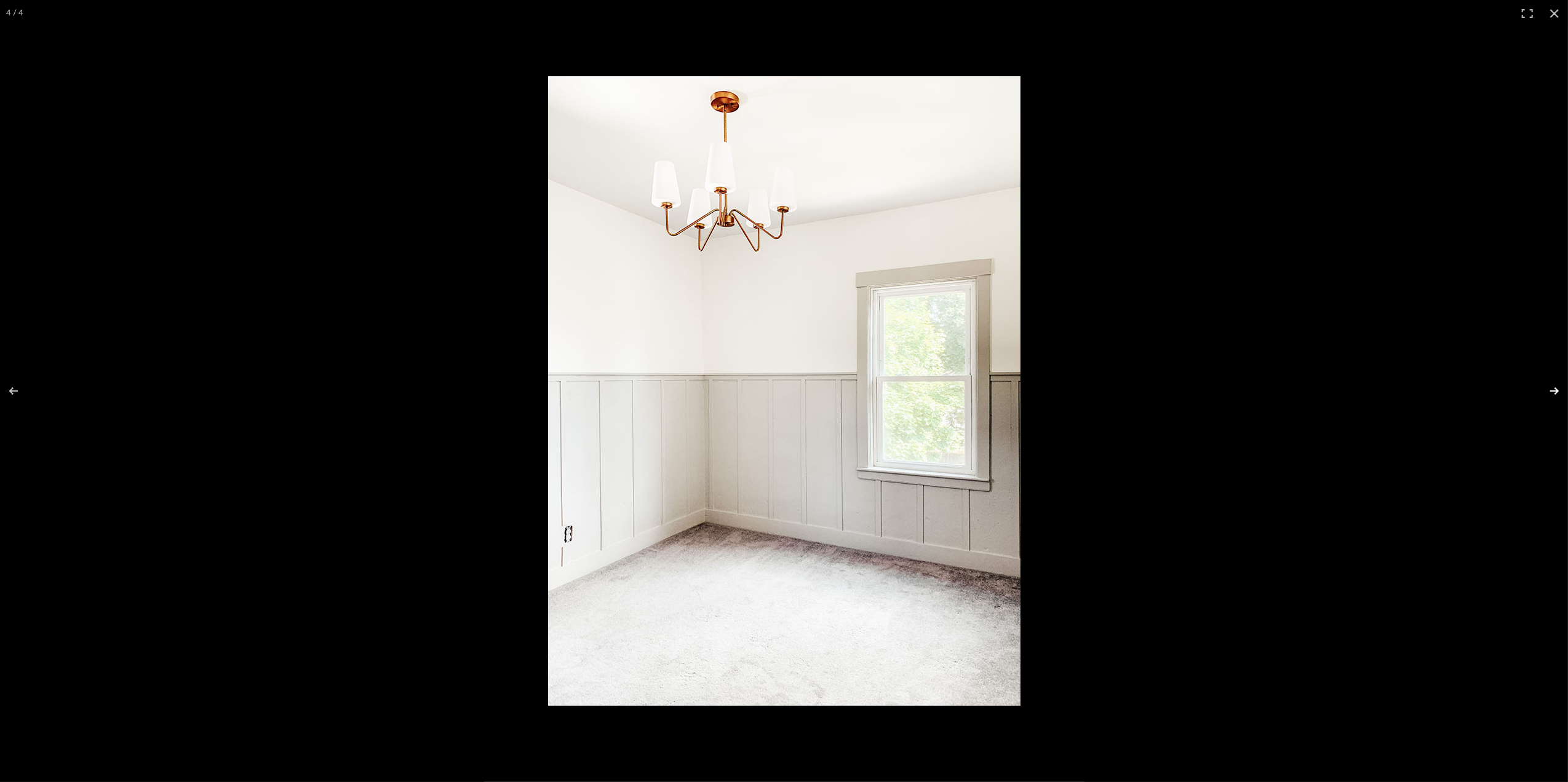
click at [1554, 395] on button at bounding box center [1546, 391] width 43 height 62
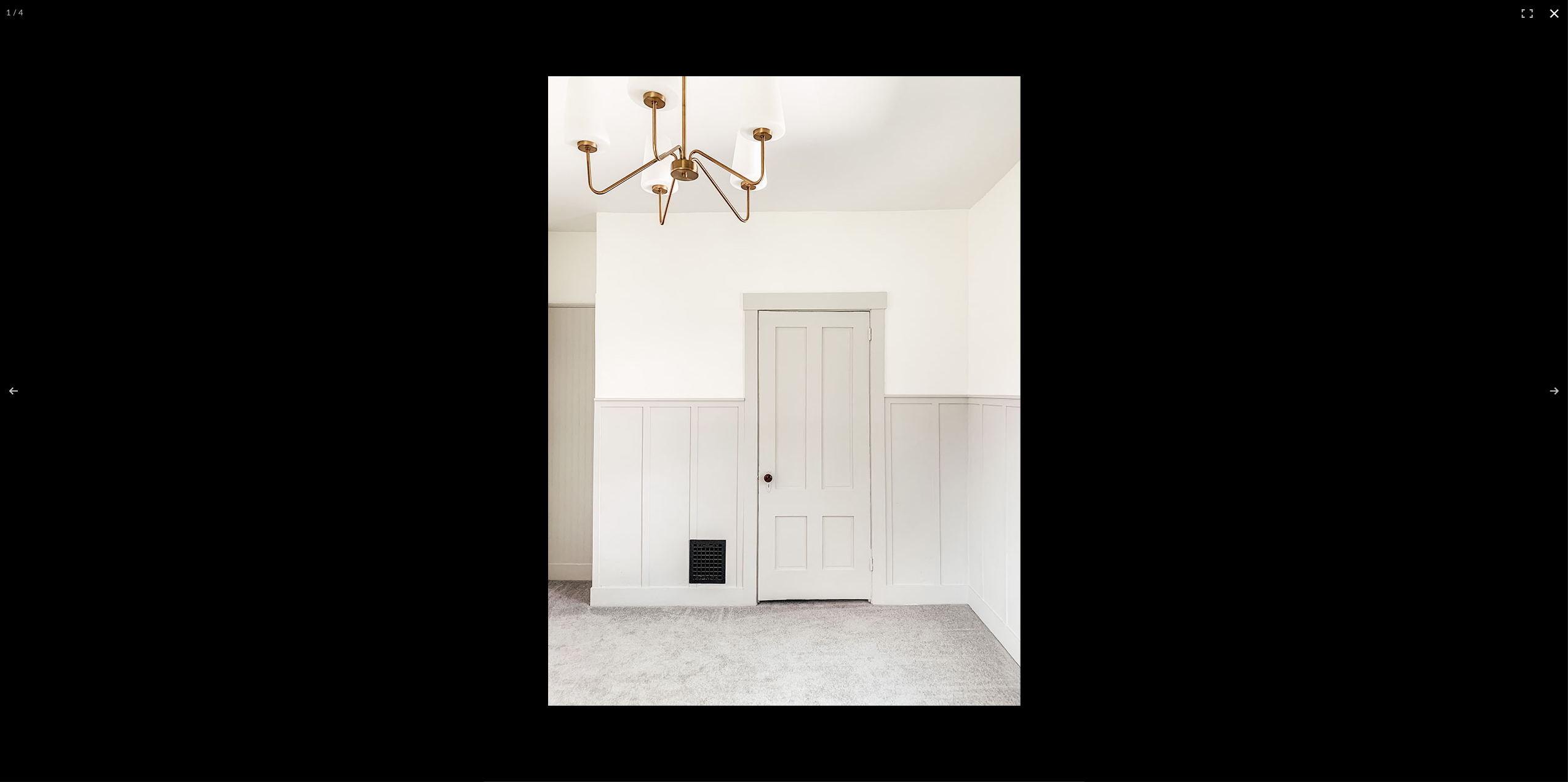
click at [1550, 10] on button at bounding box center [1554, 13] width 27 height 27
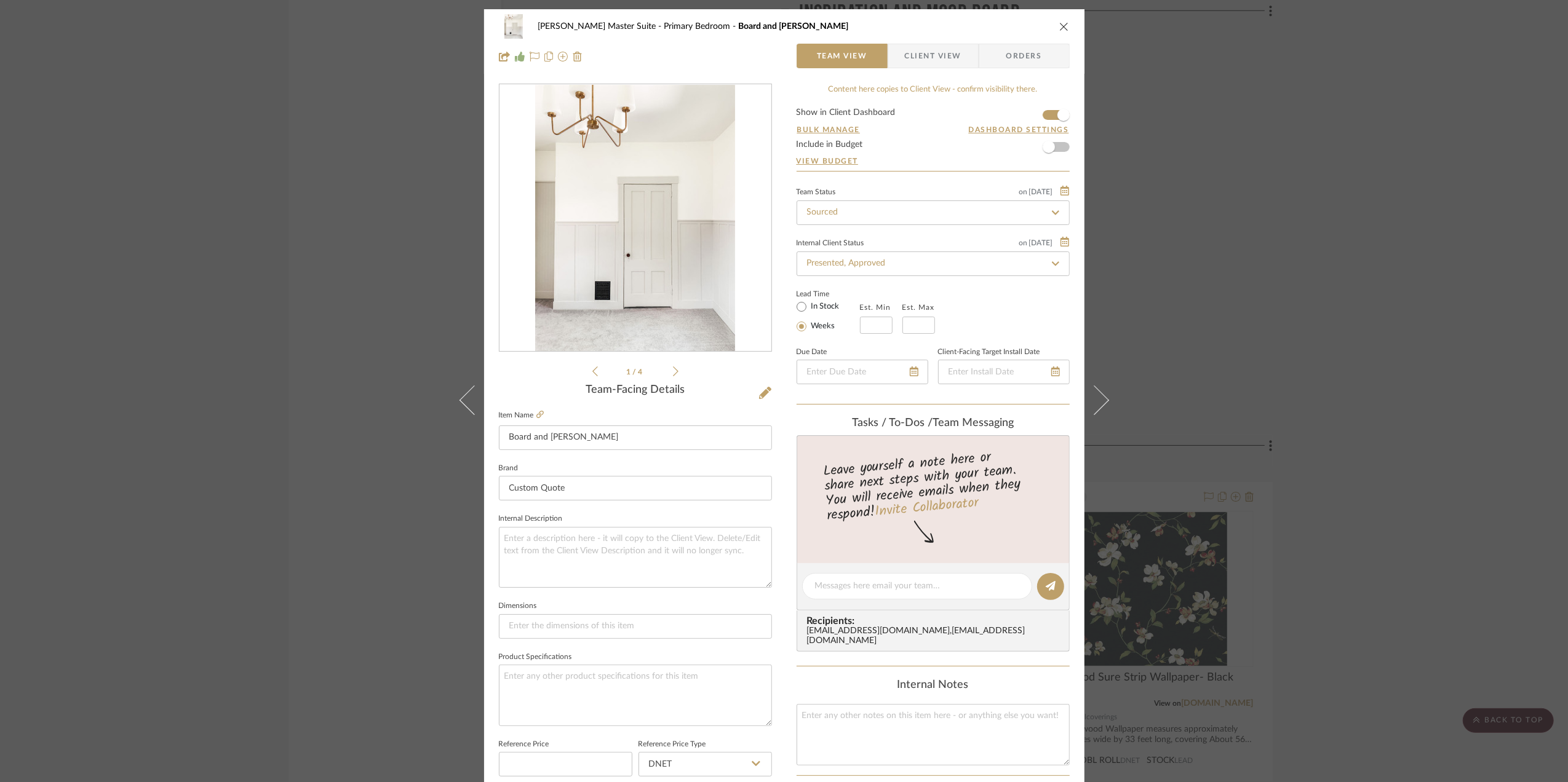
click at [1319, 327] on div "[PERSON_NAME] Master Suite Primary Bedroom Board and [PERSON_NAME] Team View Cl…" at bounding box center [784, 391] width 1568 height 782
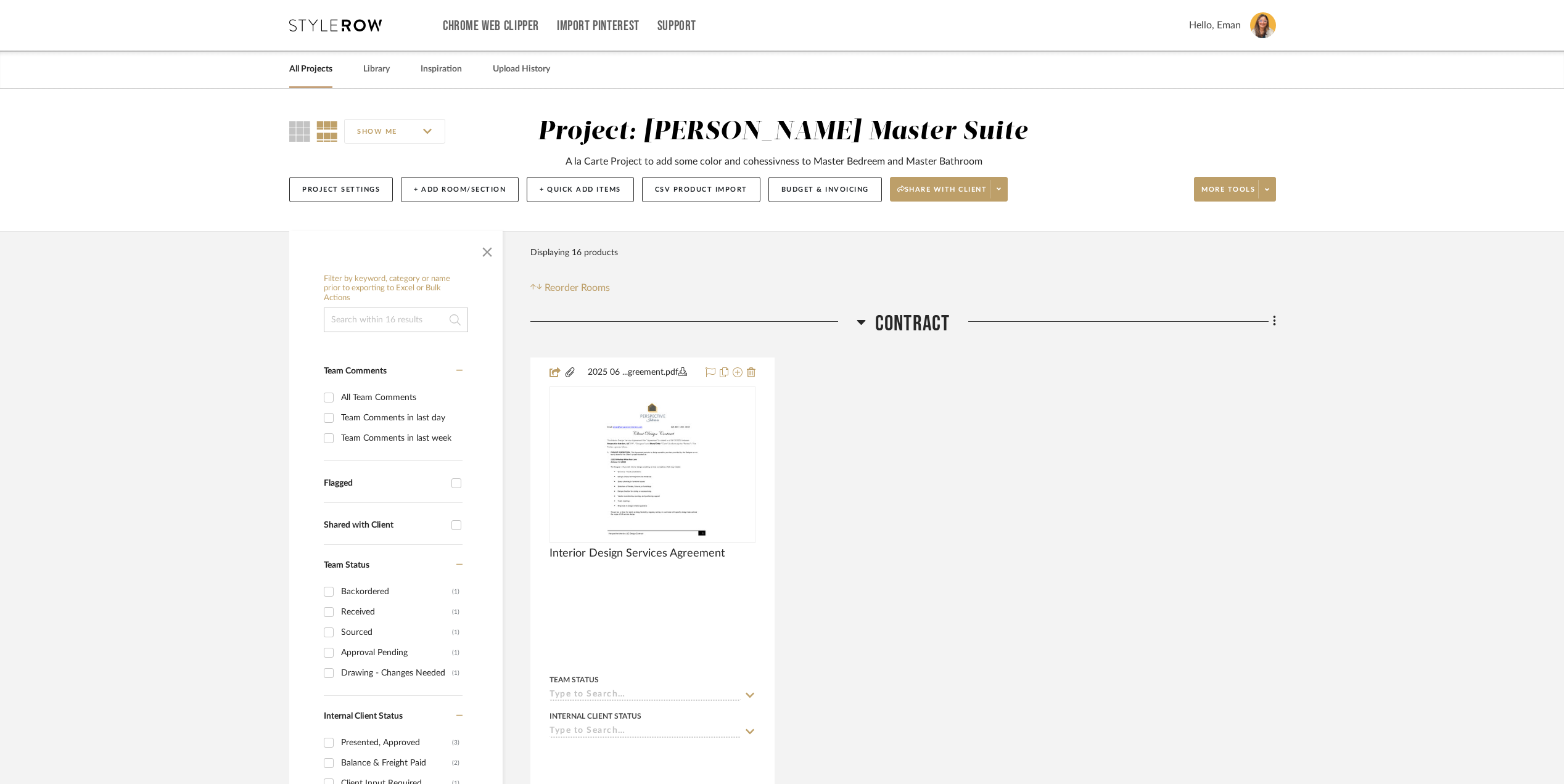
click at [321, 69] on link "All Projects" at bounding box center [311, 69] width 43 height 17
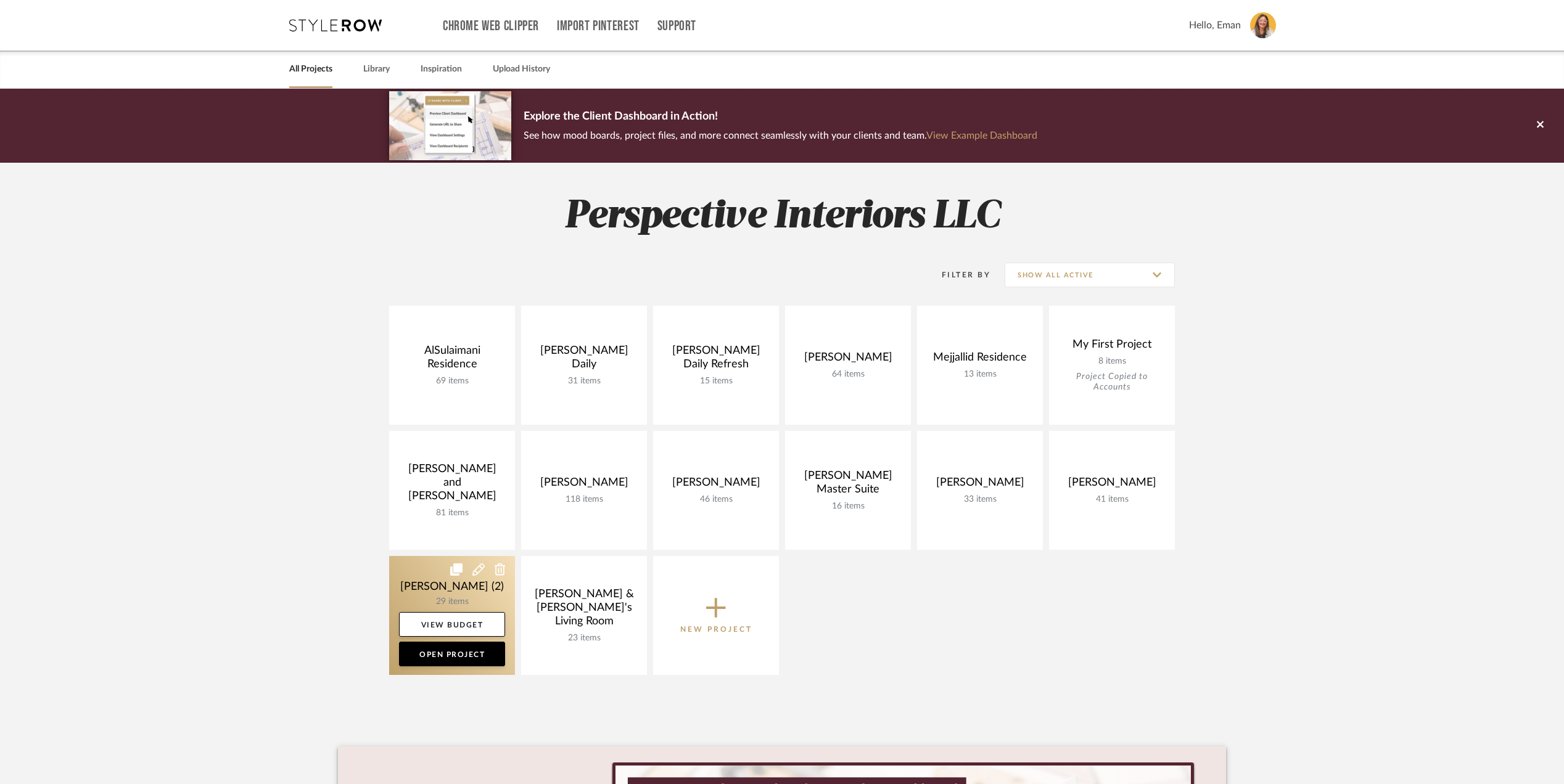
click at [407, 587] on link at bounding box center [451, 615] width 126 height 119
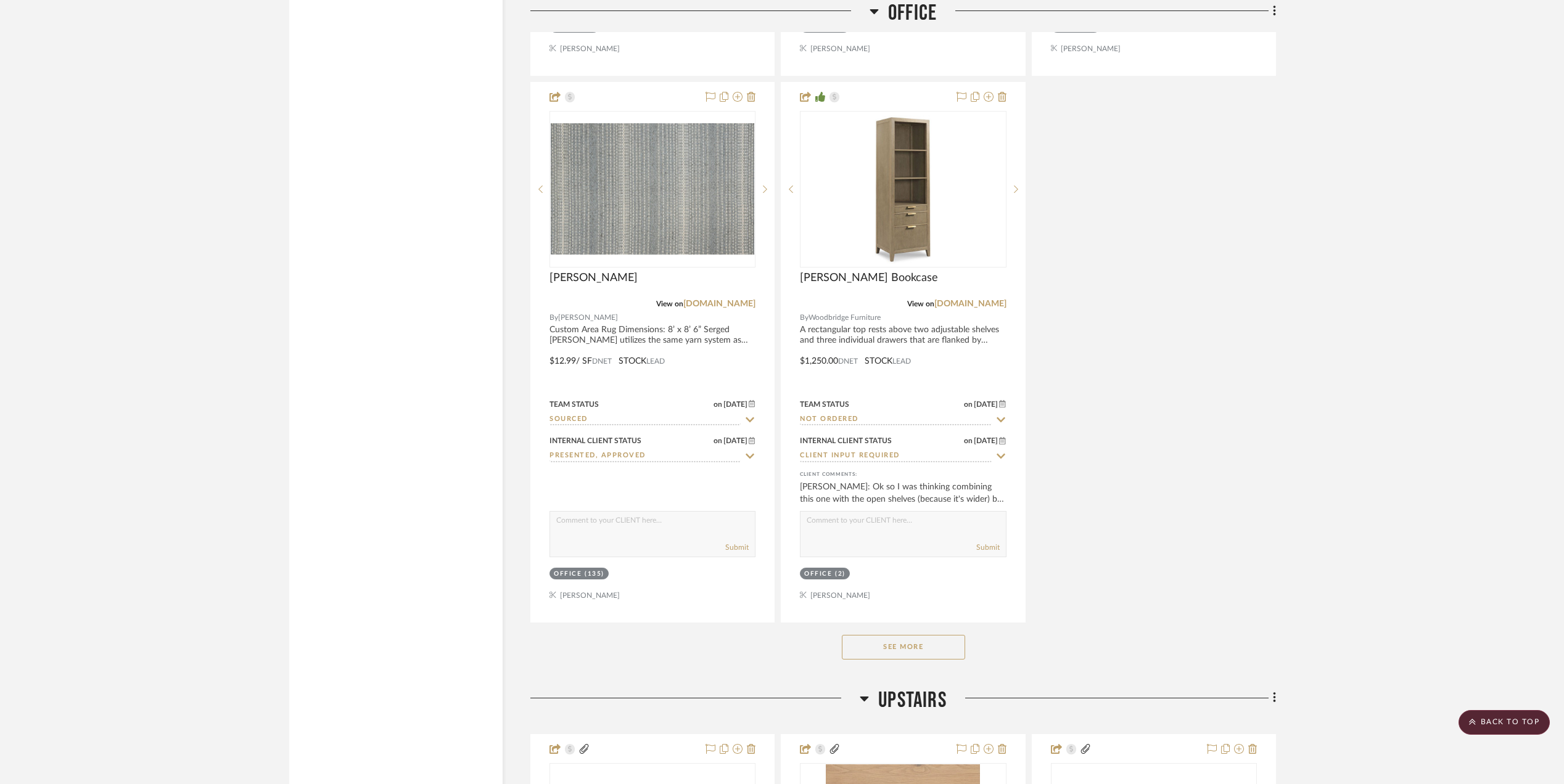
scroll to position [2219, 0]
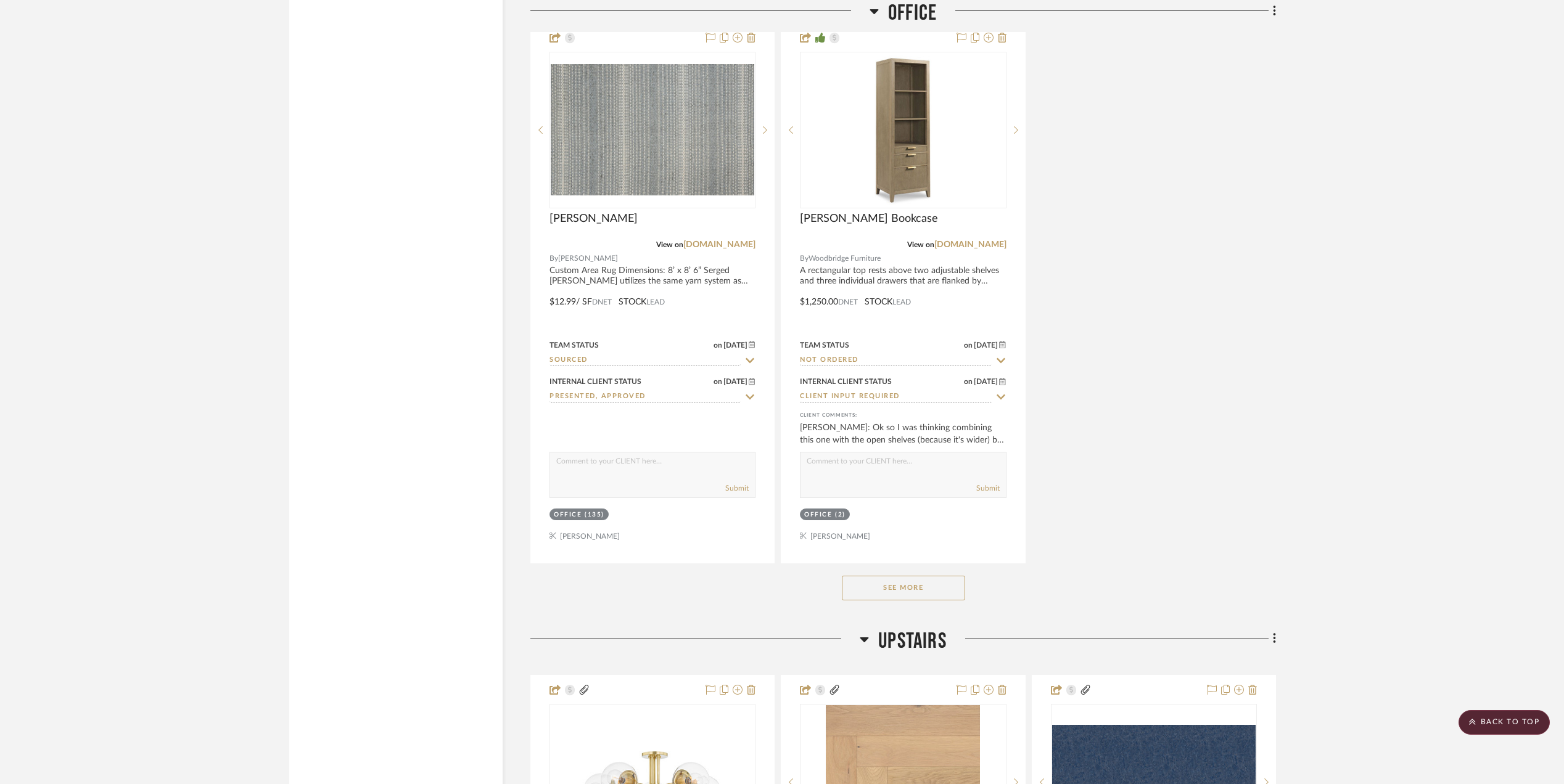
click at [929, 593] on button "See More" at bounding box center [903, 588] width 124 height 25
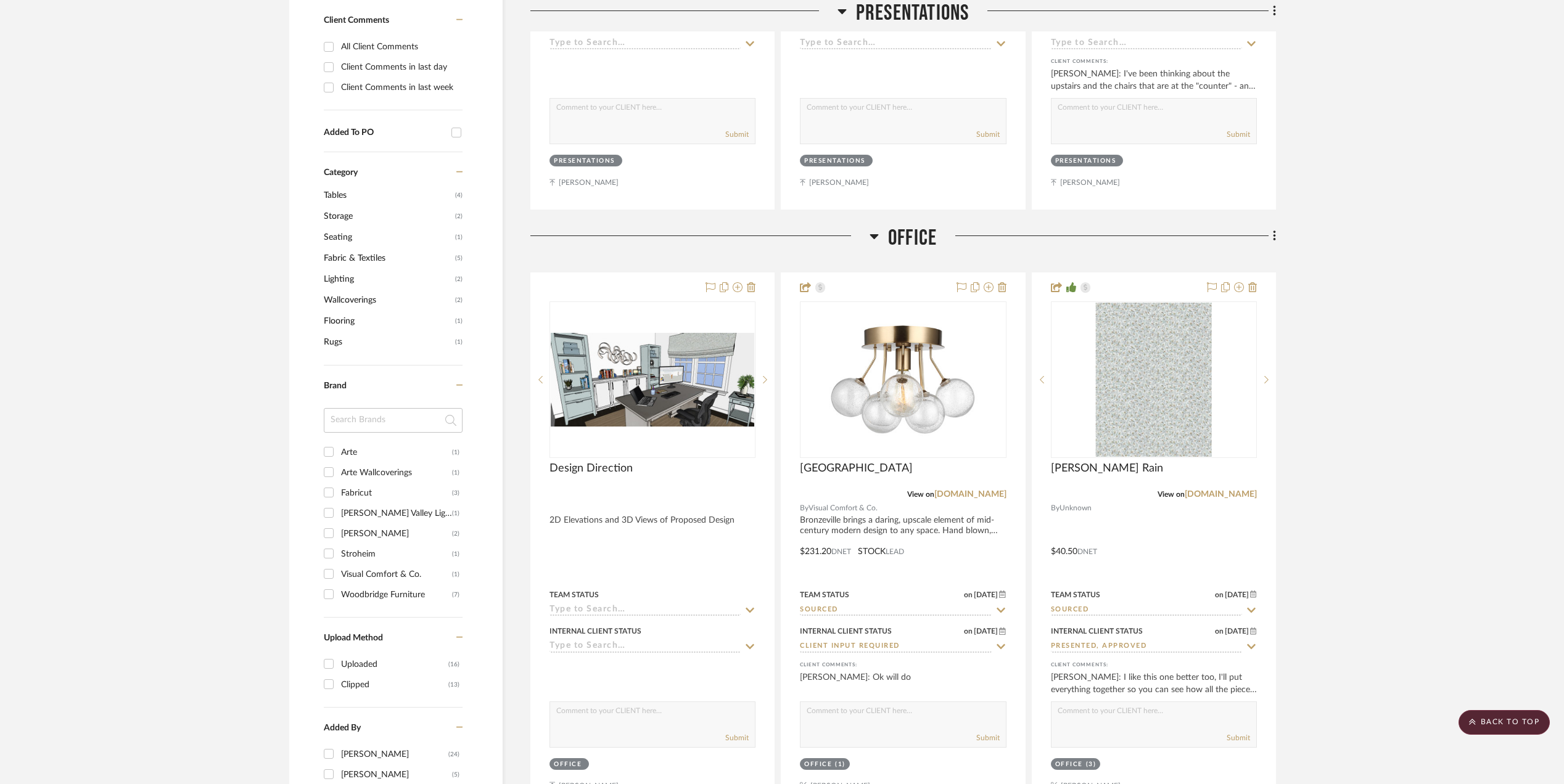
scroll to position [904, 0]
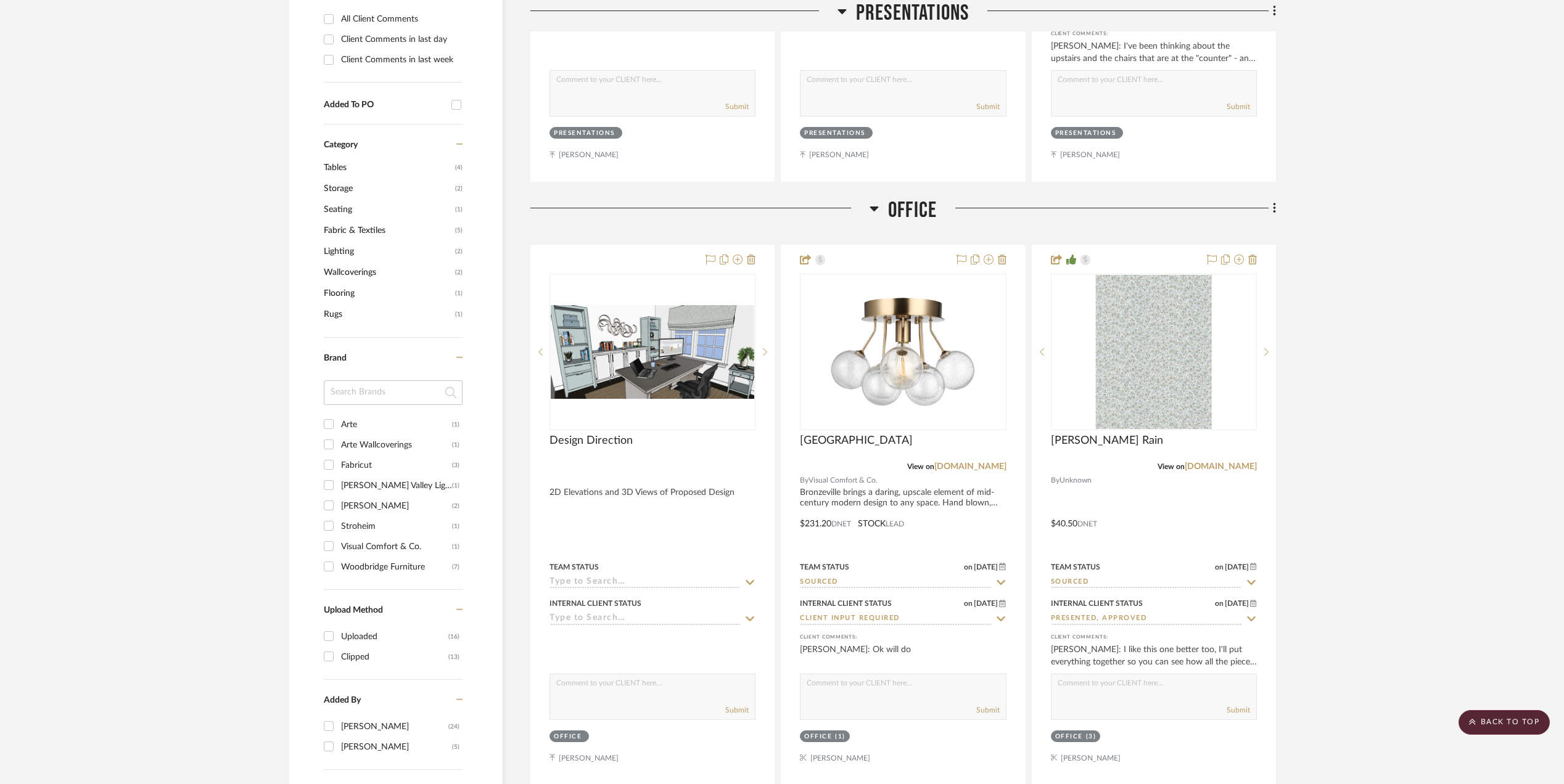
click at [328, 571] on input "Woodbridge Furniture (7)" at bounding box center [328, 566] width 20 height 20
checkbox input "true"
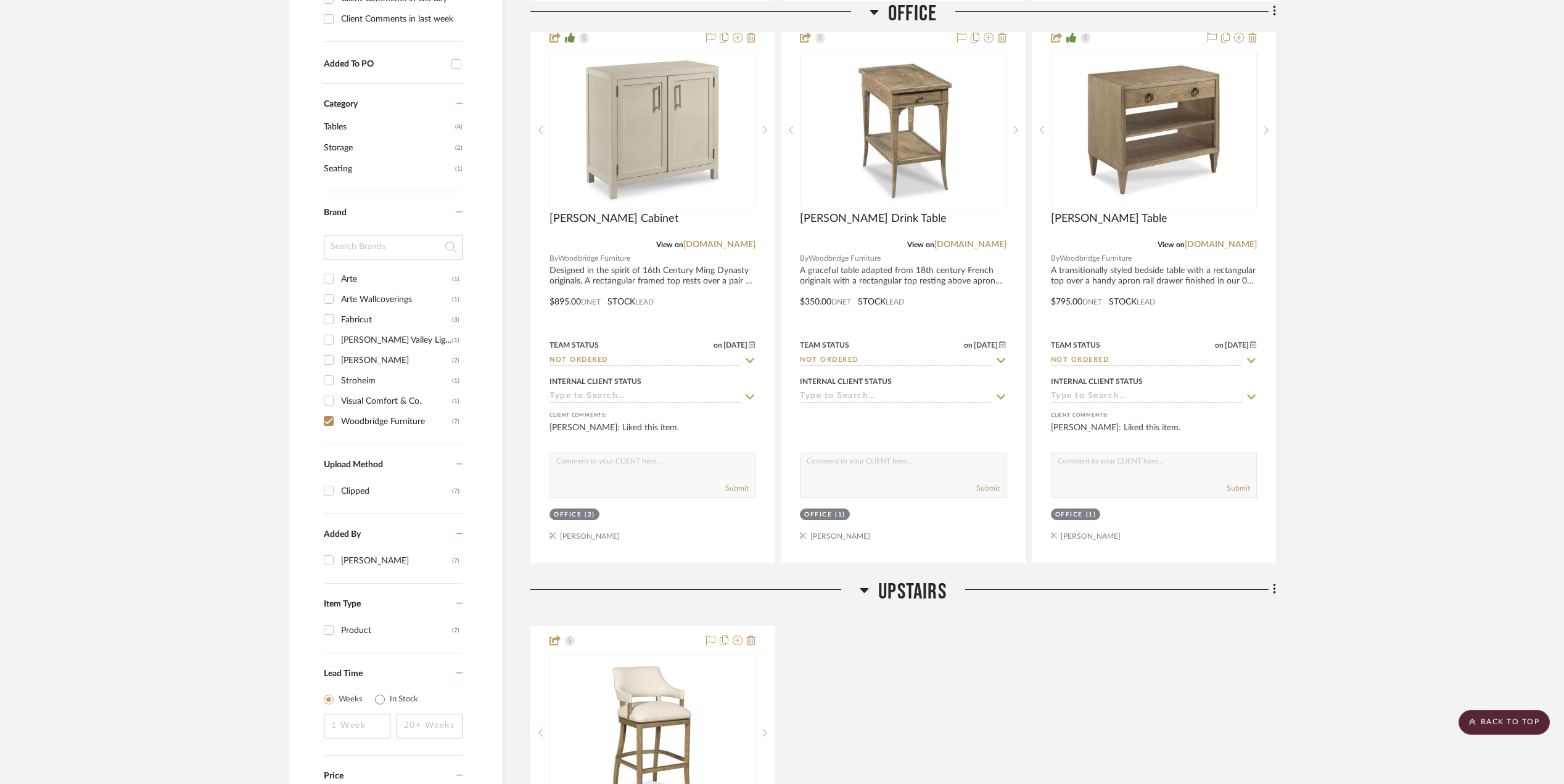
scroll to position [864, 0]
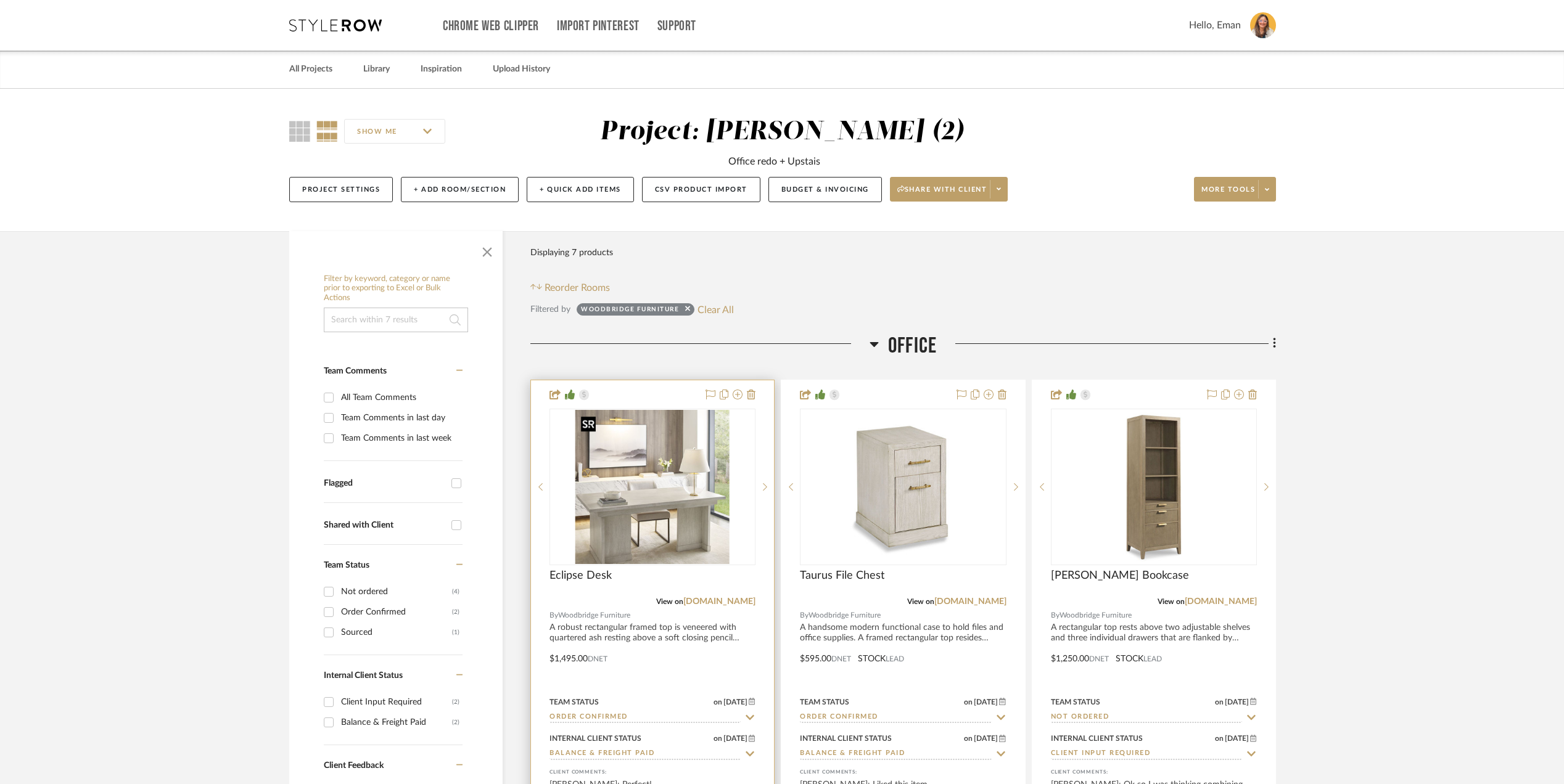
click at [667, 491] on img "0" at bounding box center [652, 487] width 154 height 154
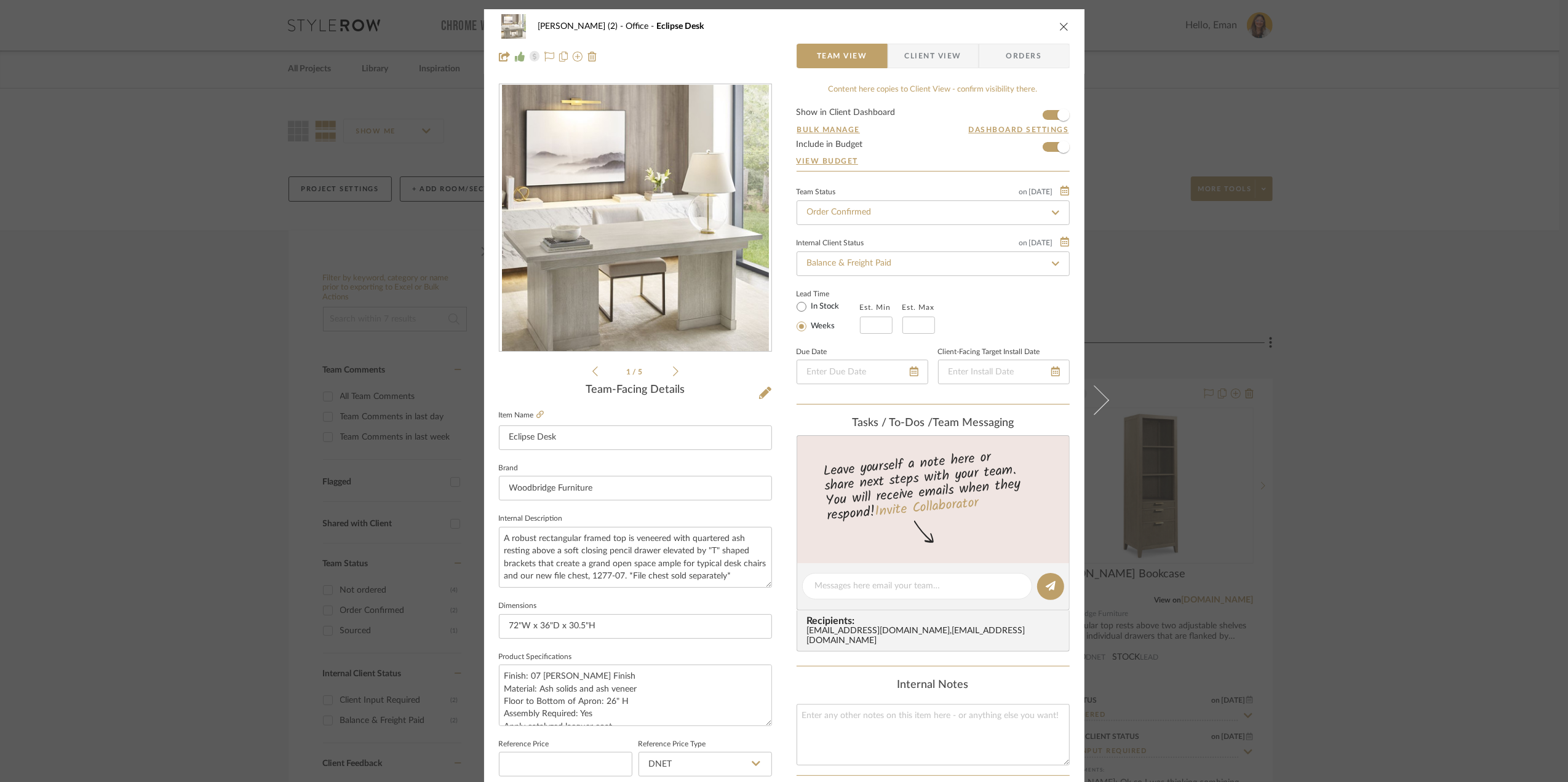
click at [921, 55] on span "Client View" at bounding box center [933, 56] width 57 height 25
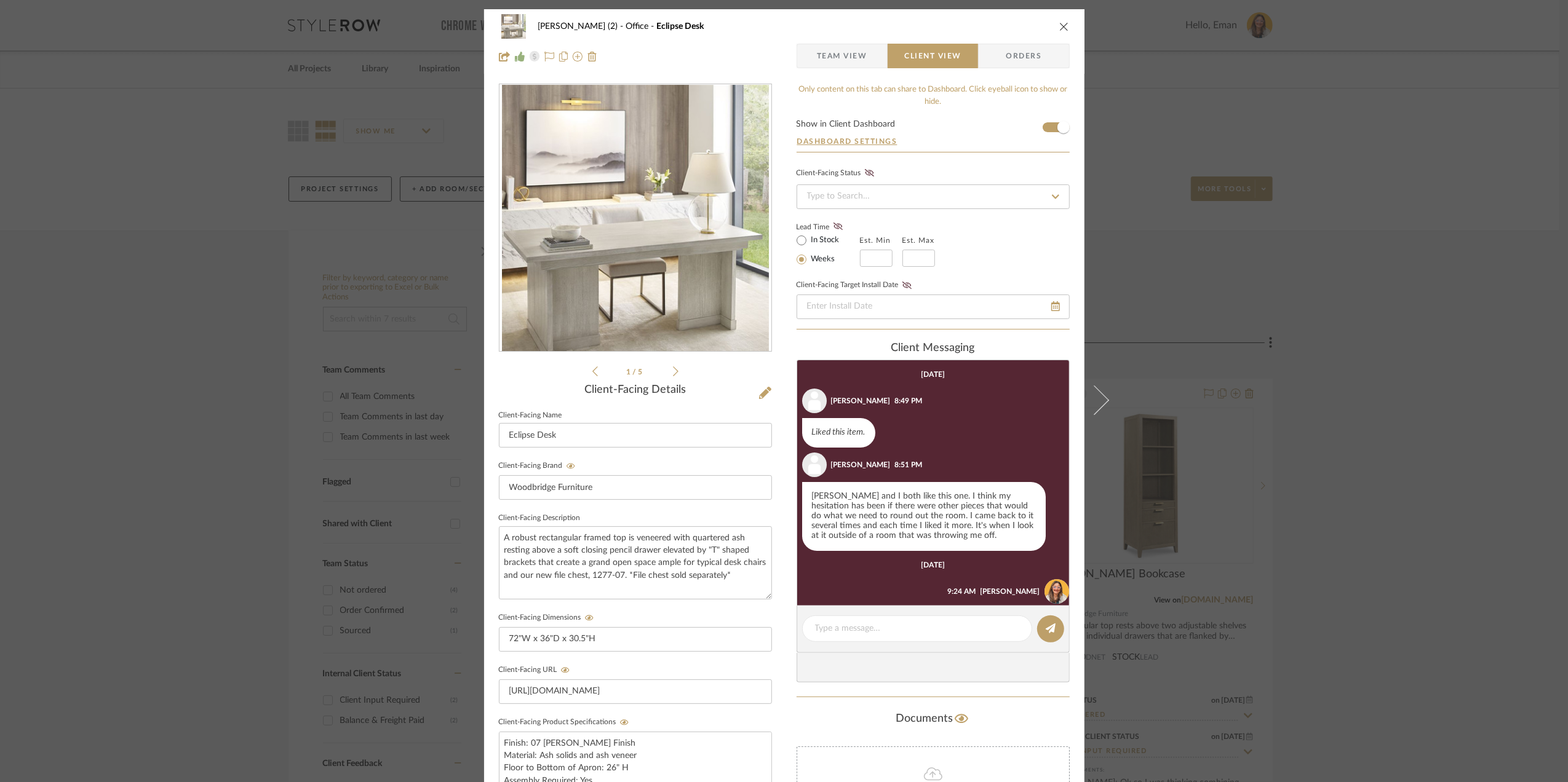
scroll to position [48, 0]
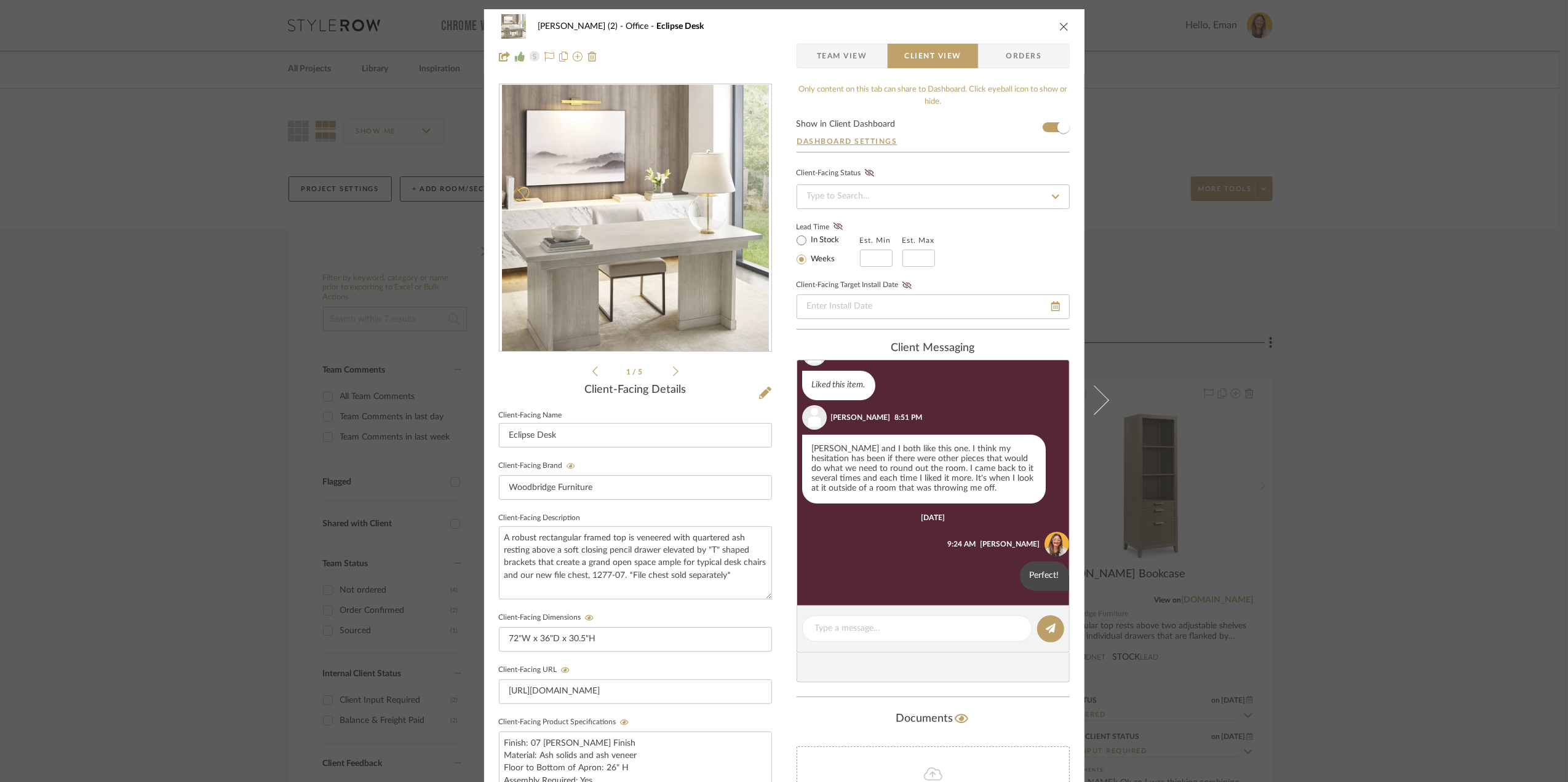
click at [1030, 59] on span "Orders" at bounding box center [1023, 56] width 62 height 25
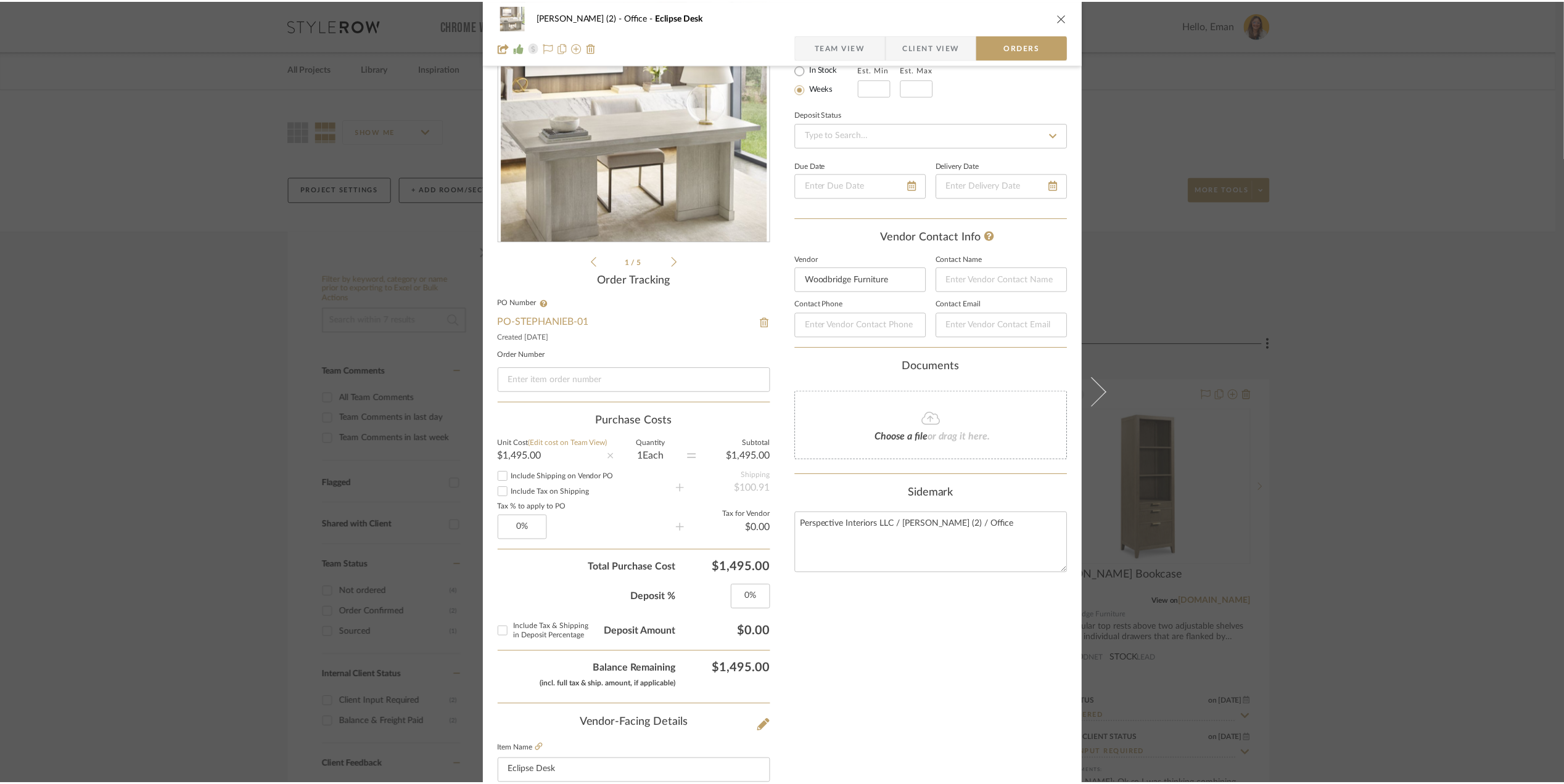
scroll to position [247, 0]
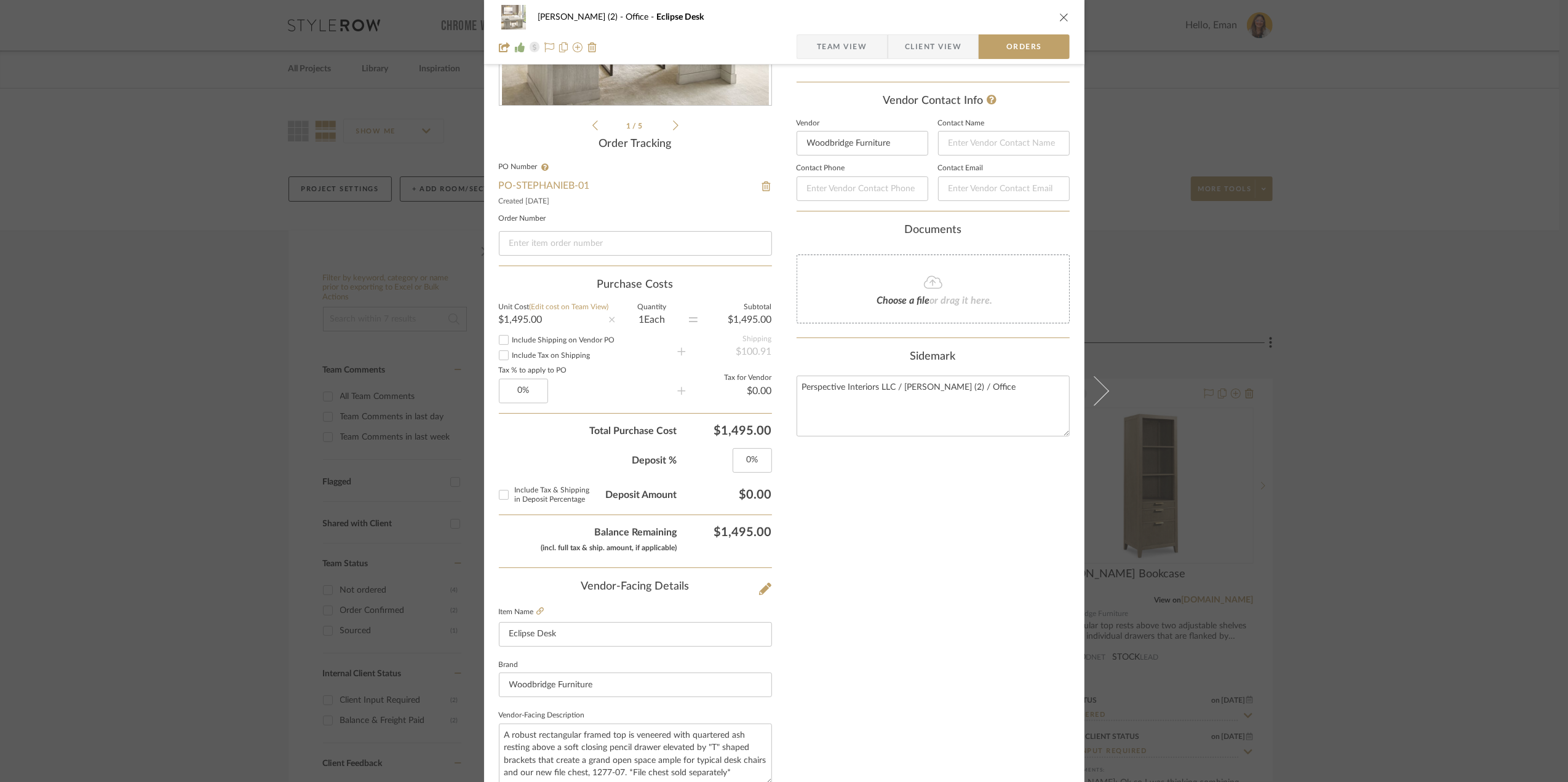
click at [1401, 192] on div "[PERSON_NAME] (2) Office Eclipse Desk Team View Client View Orders 1 / 5 Order …" at bounding box center [784, 391] width 1568 height 782
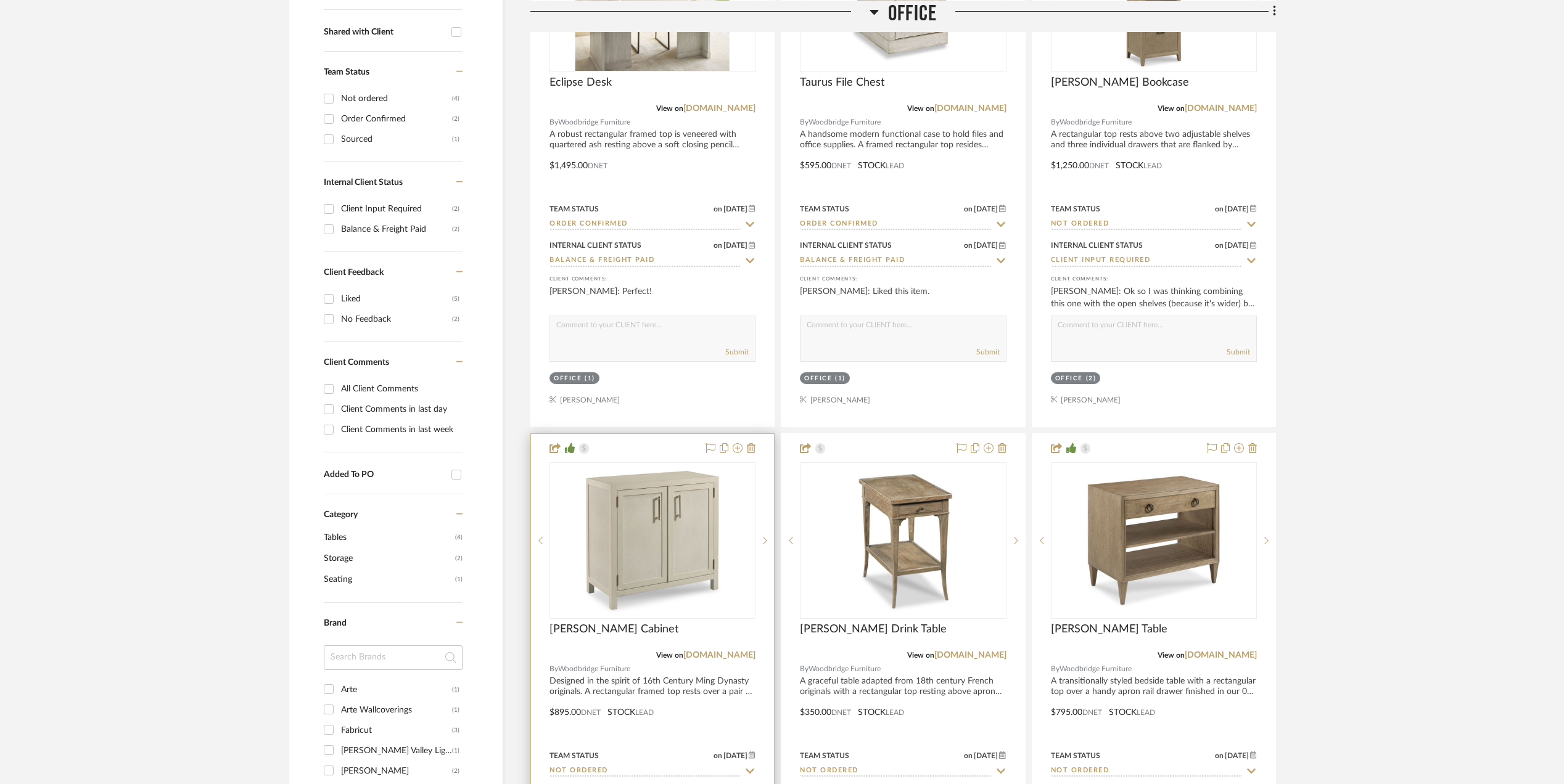
scroll to position [657, 0]
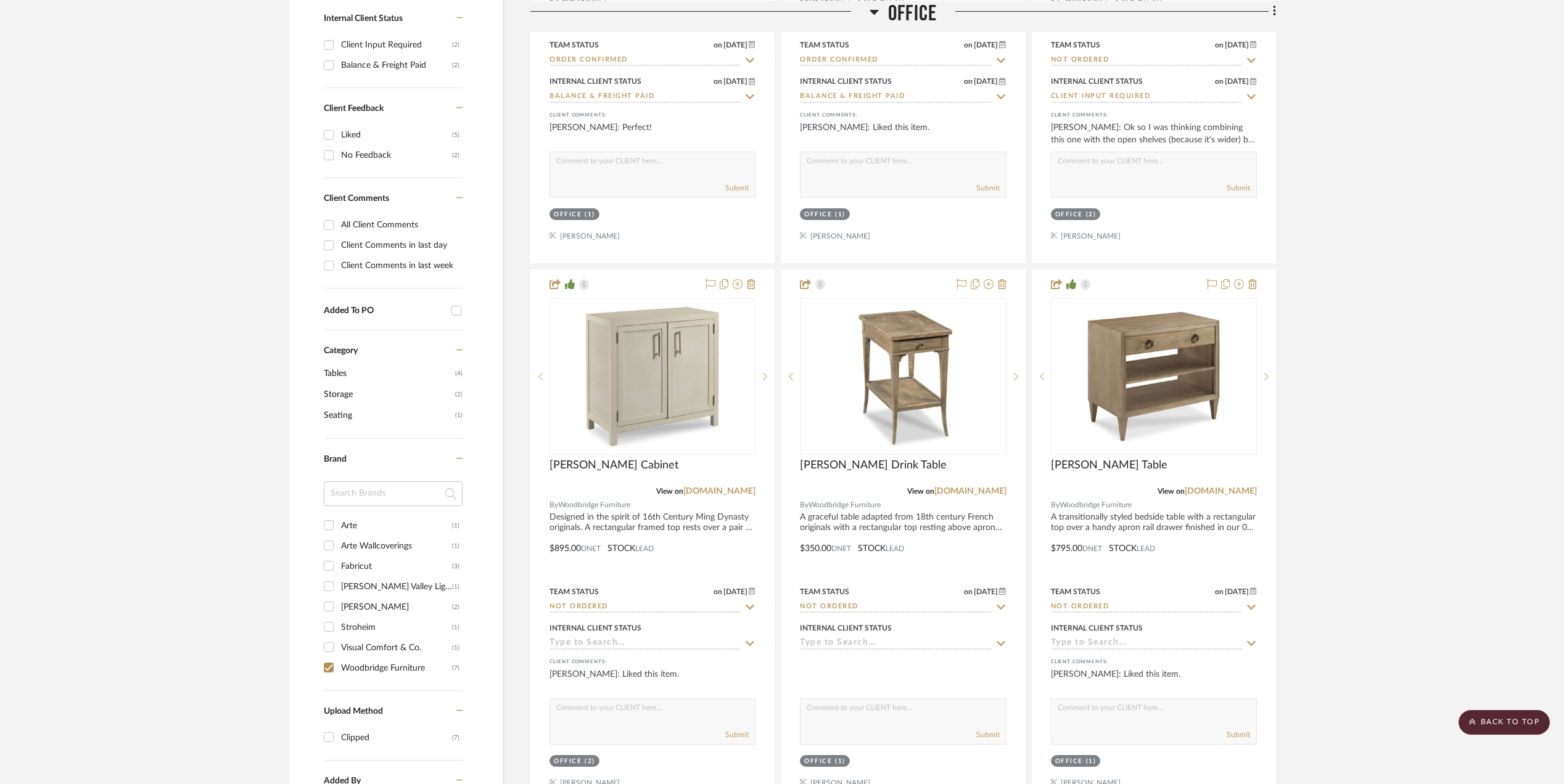
click at [326, 545] on input "Arte Wallcoverings (1)" at bounding box center [328, 545] width 20 height 20
checkbox input "true"
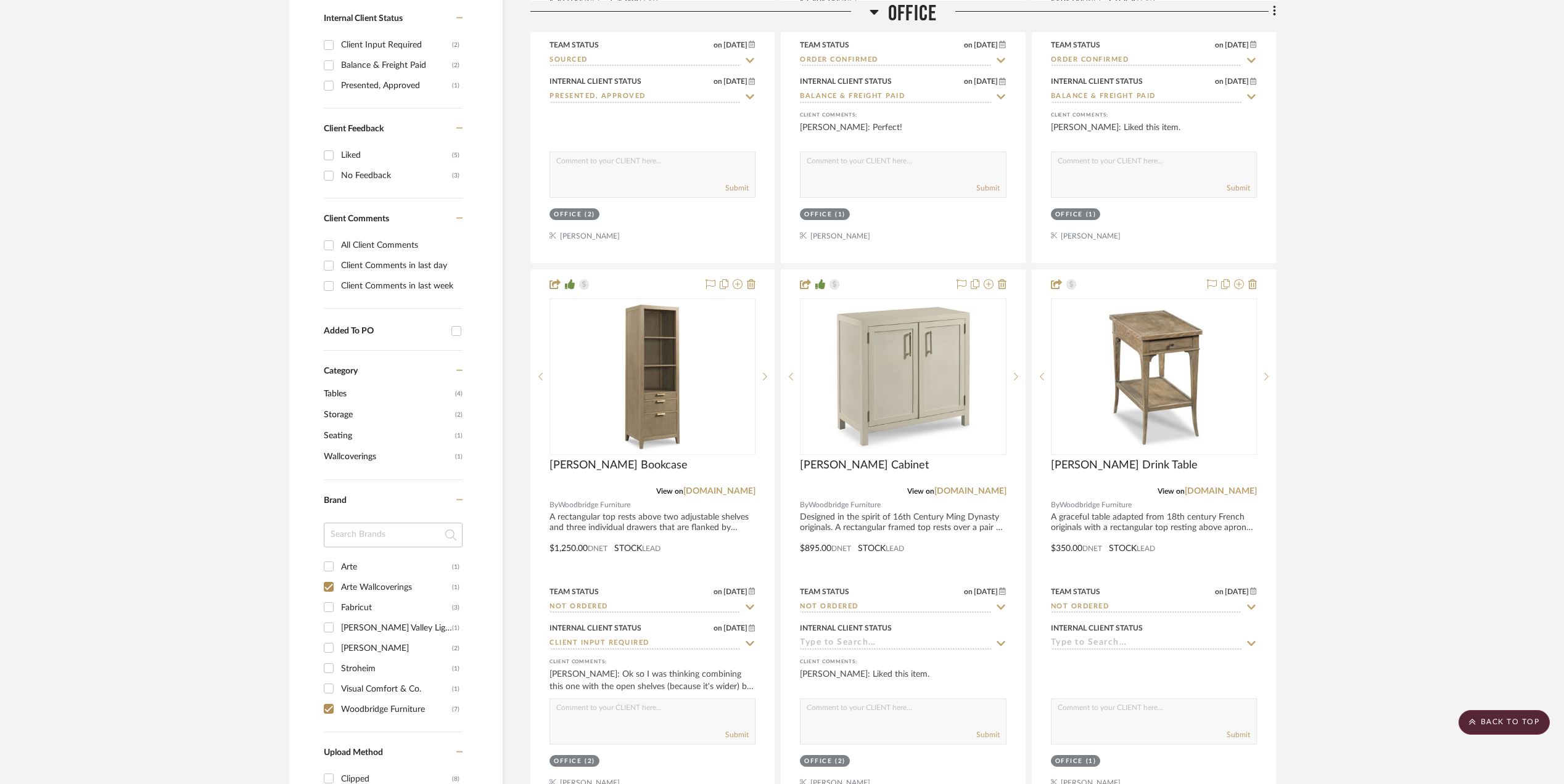
click at [329, 713] on input "Woodbridge Furniture (7)" at bounding box center [328, 709] width 20 height 20
checkbox input "false"
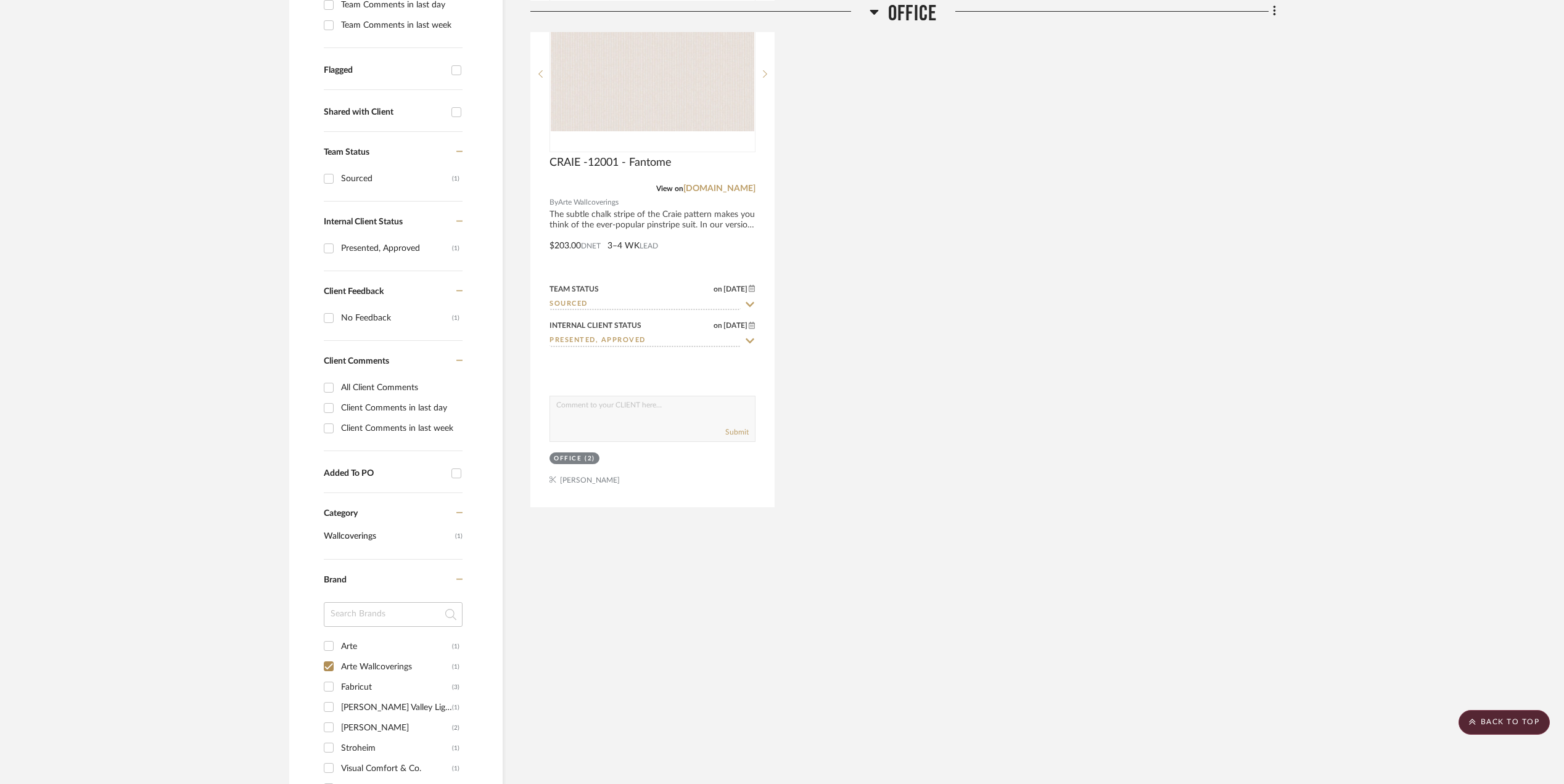
scroll to position [124, 0]
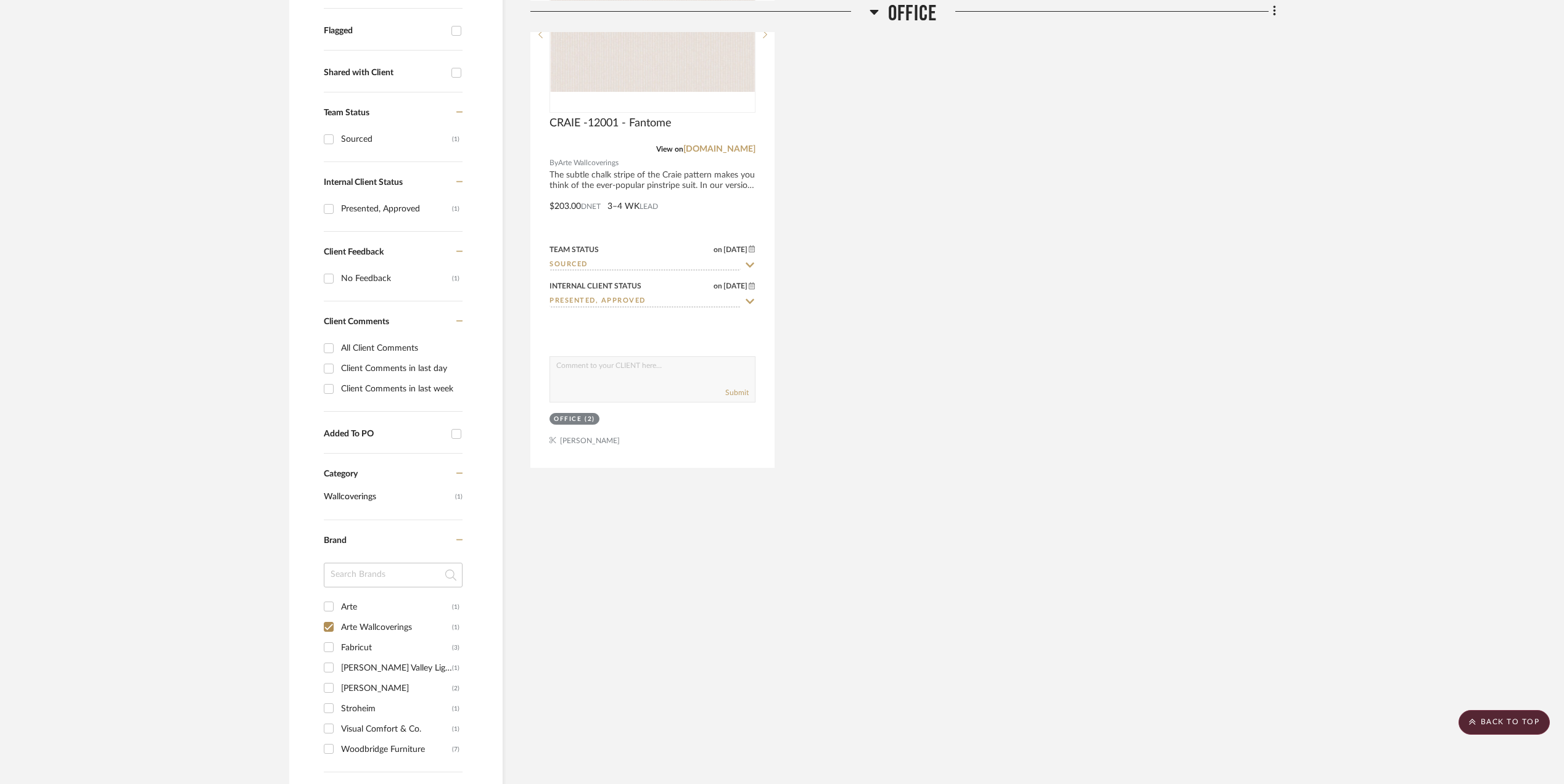
scroll to position [617, 0]
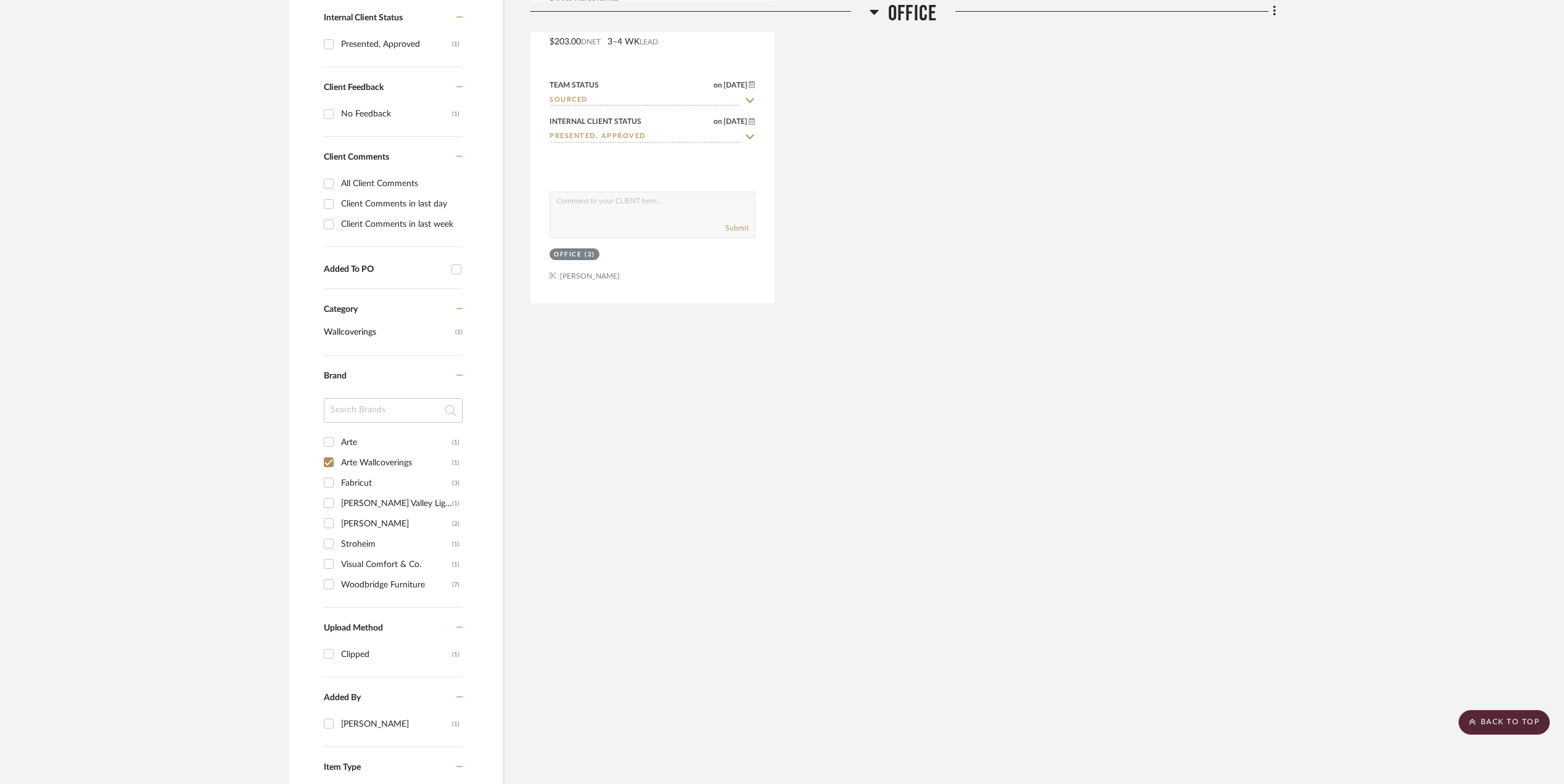
click at [328, 467] on input "Arte Wallcoverings (1)" at bounding box center [328, 462] width 20 height 20
checkbox input "false"
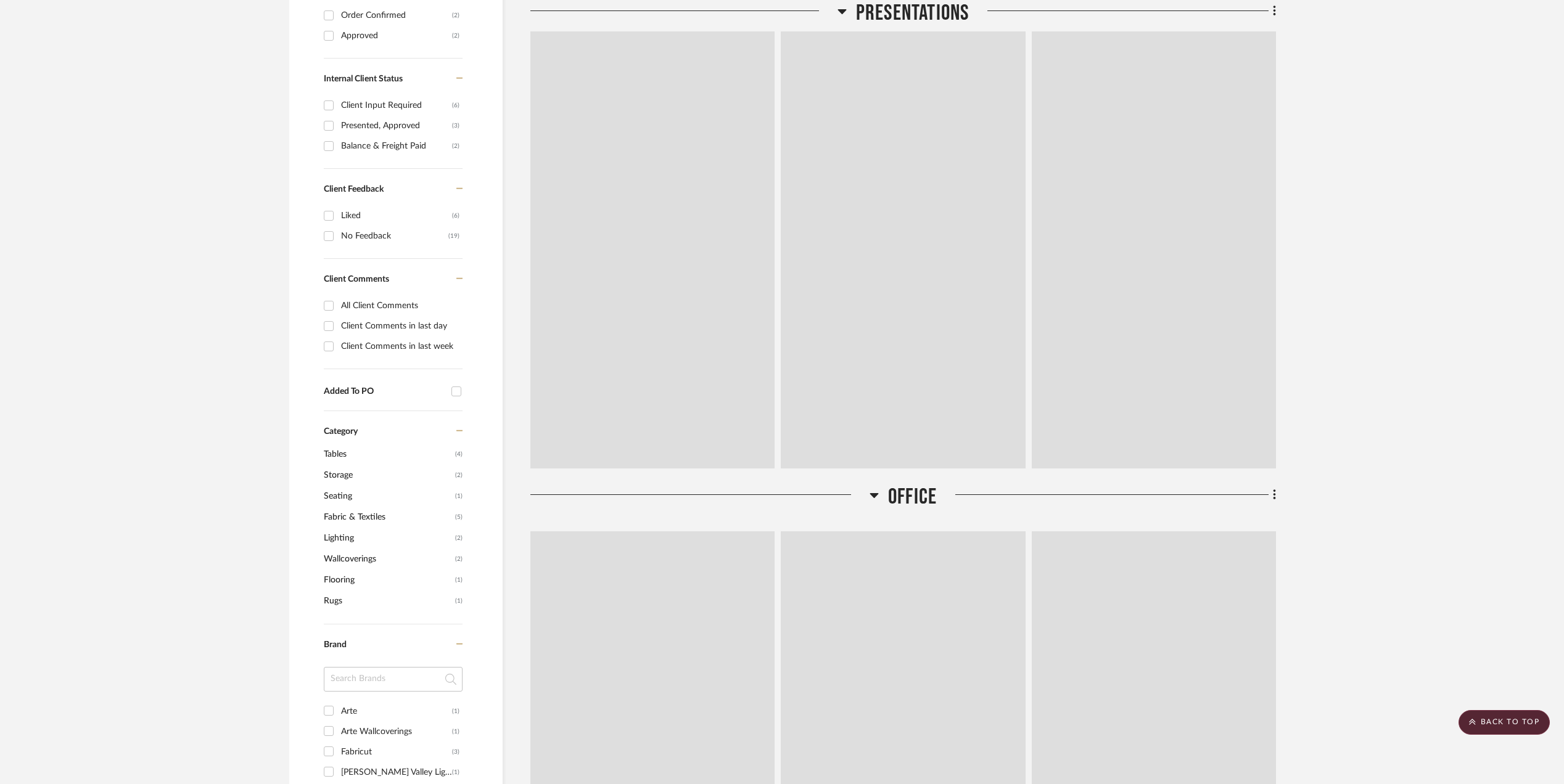
scroll to position [678, 0]
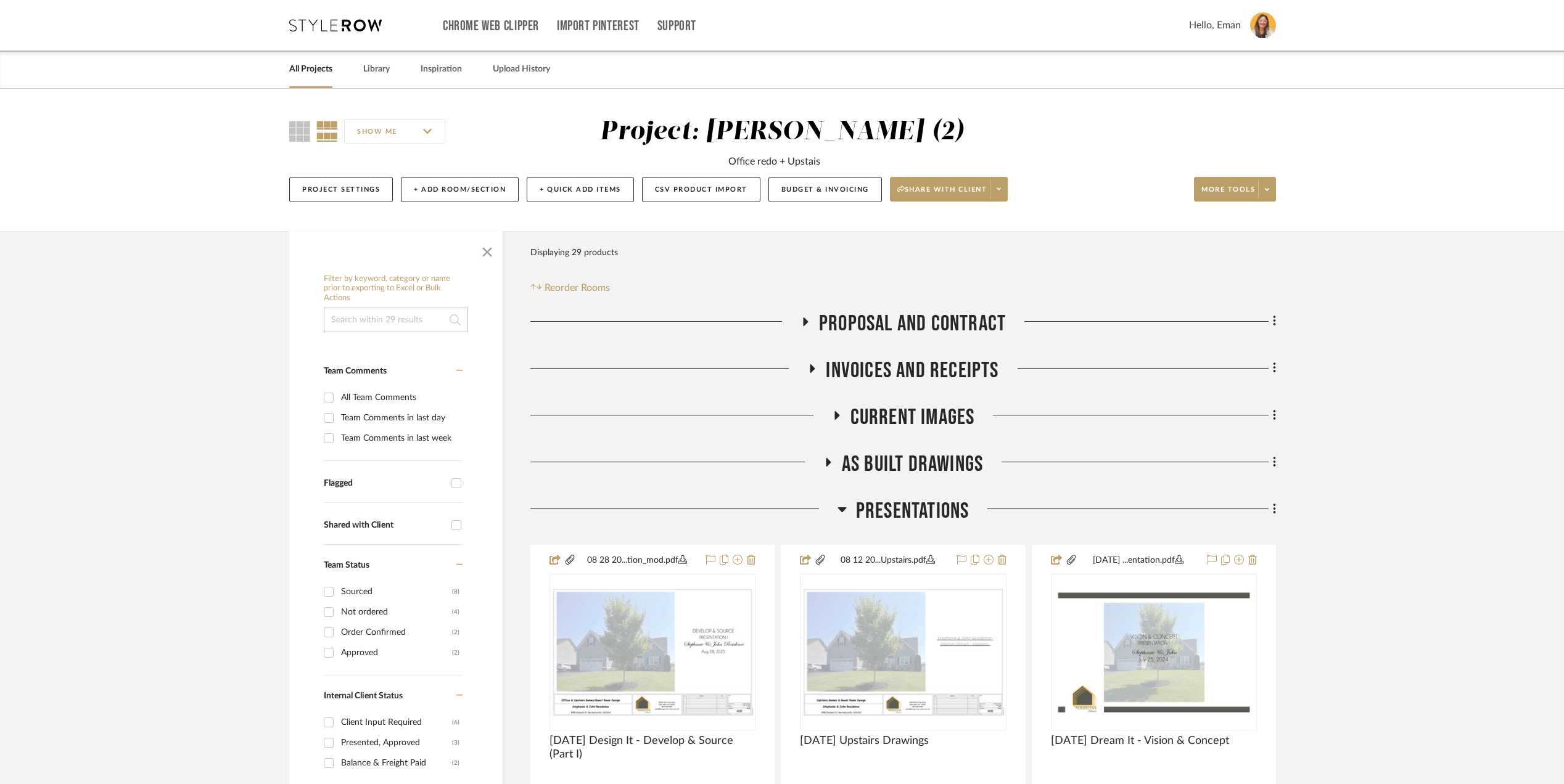
click at [296, 71] on link "All Projects" at bounding box center [311, 69] width 43 height 17
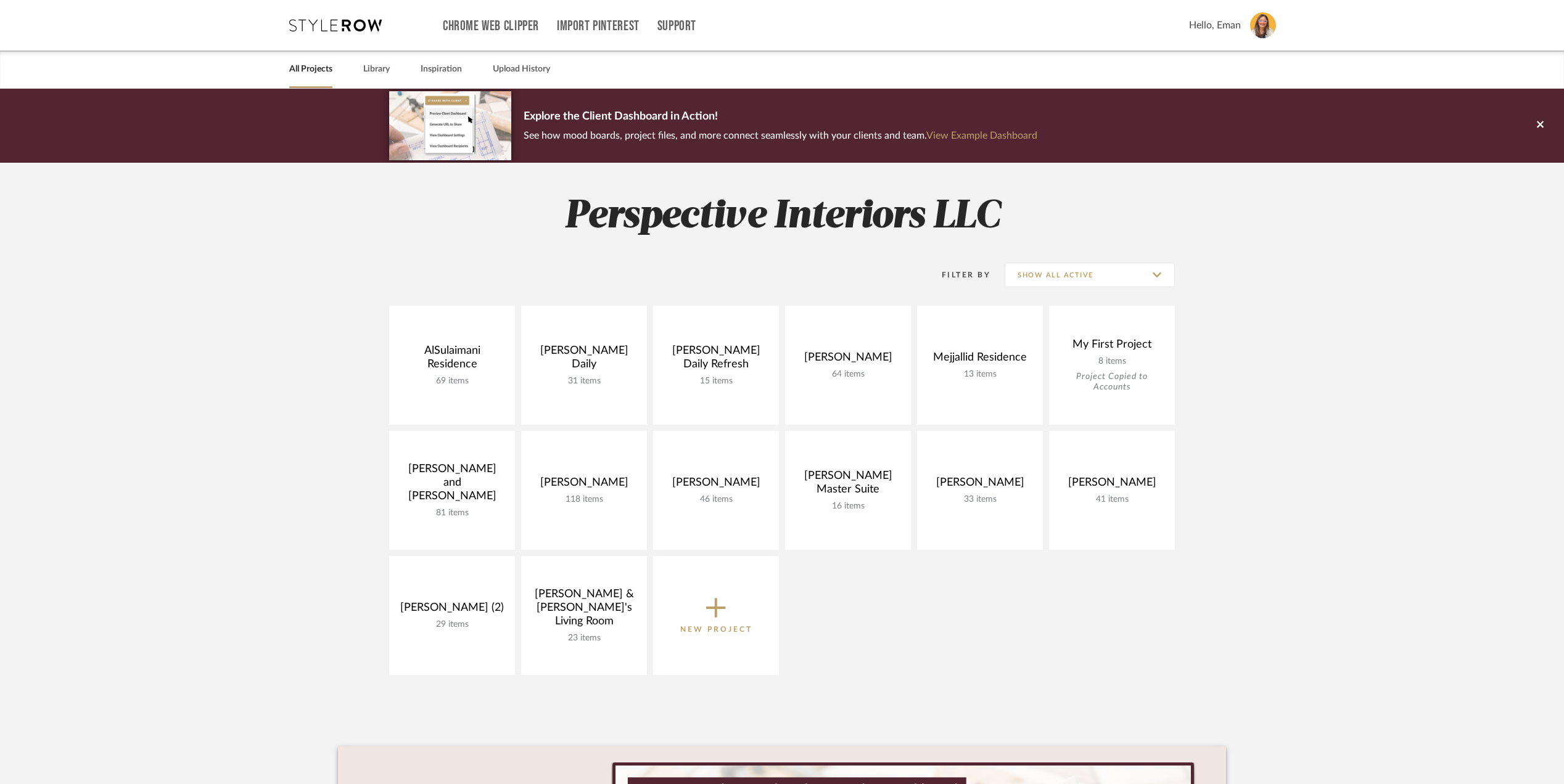
drag, startPoint x: 1384, startPoint y: 346, endPoint x: 1338, endPoint y: 358, distance: 47.5
click at [1384, 347] on project-collections "Explore the Client Dashboard in Action! See how mood boards, project files, and…" at bounding box center [782, 553] width 1564 height 928
